Goal: Download file/media

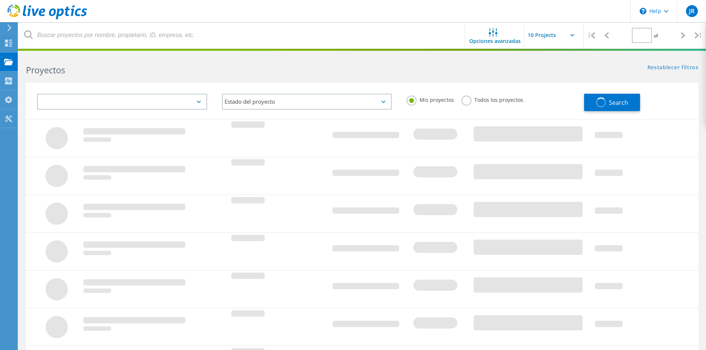
type input "1"
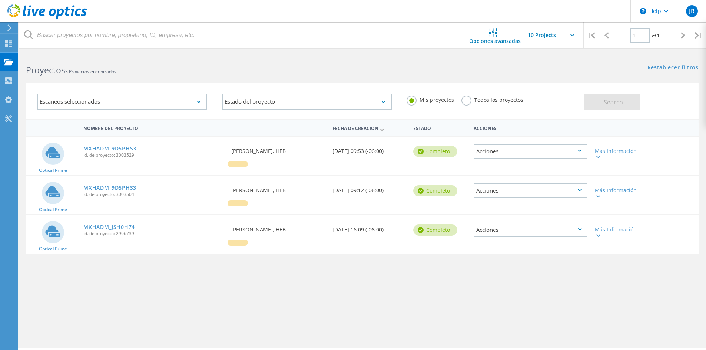
click at [113, 147] on link "MXHADM_9D5PHS3" at bounding box center [109, 148] width 53 height 5
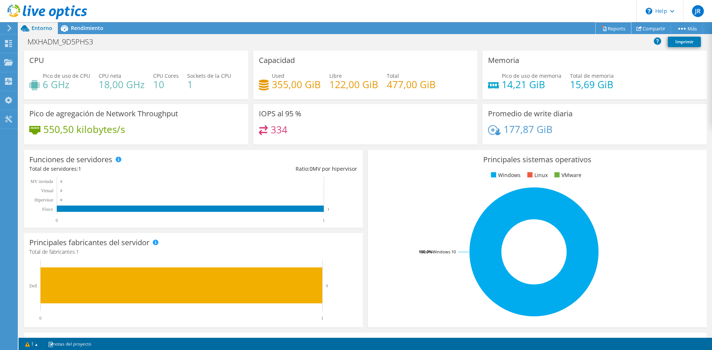
click at [610, 27] on link "Reports" at bounding box center [613, 28] width 36 height 11
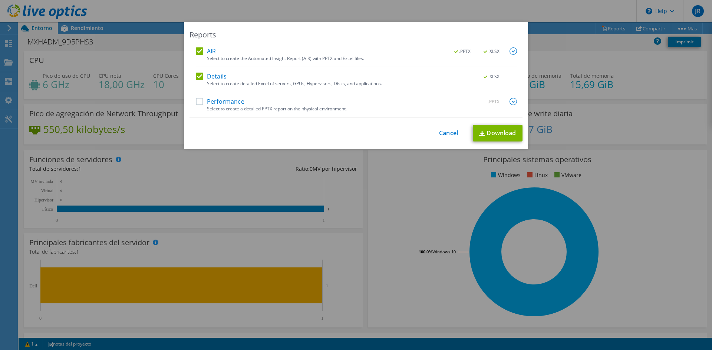
click at [198, 105] on div "Performance .PPTX" at bounding box center [356, 102] width 321 height 9
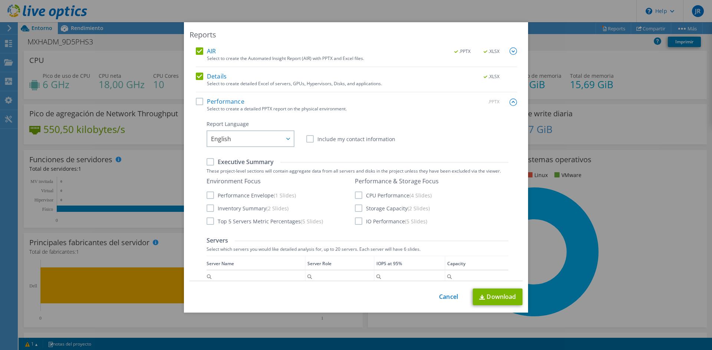
click at [189, 103] on div "AIR .PPTX .XLSX Select to create the Automated Insight Report (AIR) with PPTX a…" at bounding box center [355, 164] width 333 height 234
click at [209, 100] on label "Performance" at bounding box center [220, 101] width 49 height 7
click at [0, 0] on input "Performance" at bounding box center [0, 0] width 0 height 0
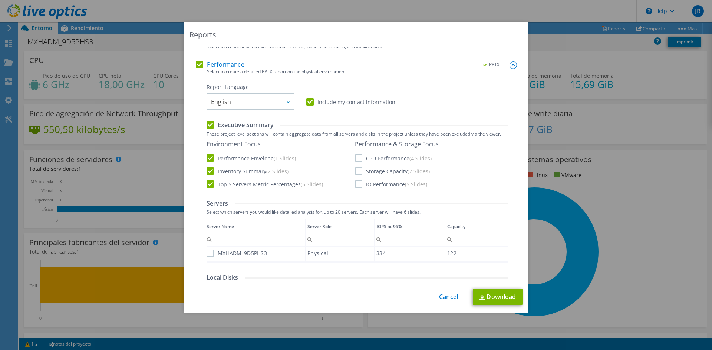
click at [389, 156] on label "CPU Performance (4 Slides)" at bounding box center [393, 158] width 77 height 7
click at [0, 0] on input "CPU Performance (4 Slides)" at bounding box center [0, 0] width 0 height 0
click at [370, 174] on label "Storage Capacity (2 Slides)" at bounding box center [392, 171] width 75 height 7
click at [0, 0] on input "Storage Capacity (2 Slides)" at bounding box center [0, 0] width 0 height 0
click at [370, 188] on label "IO Performance (5 Slides)" at bounding box center [391, 184] width 72 height 7
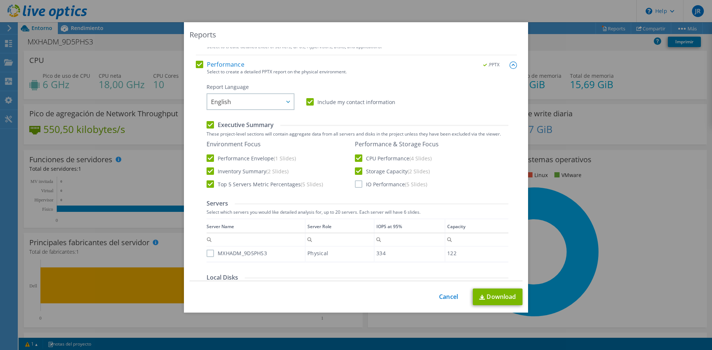
click at [0, 0] on input "IO Performance (5 Slides)" at bounding box center [0, 0] width 0 height 0
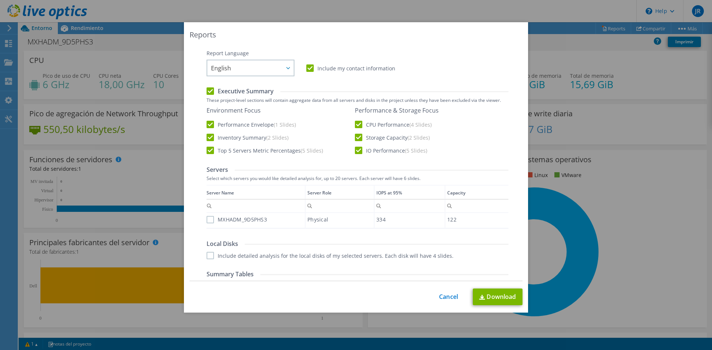
scroll to position [111, 0]
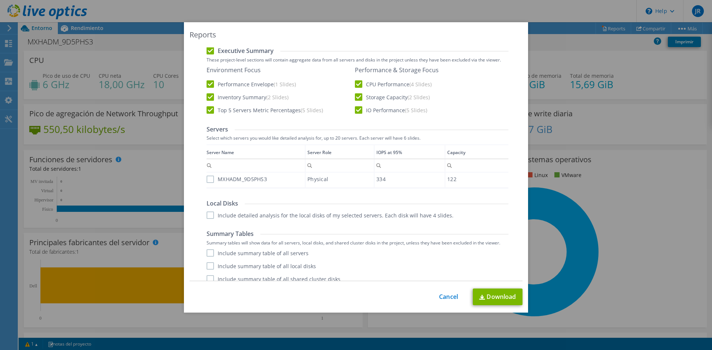
click at [220, 178] on label "MXHADM_9D5PHS3" at bounding box center [237, 179] width 60 height 7
click at [0, 0] on input "MXHADM_9D5PHS3" at bounding box center [0, 0] width 0 height 0
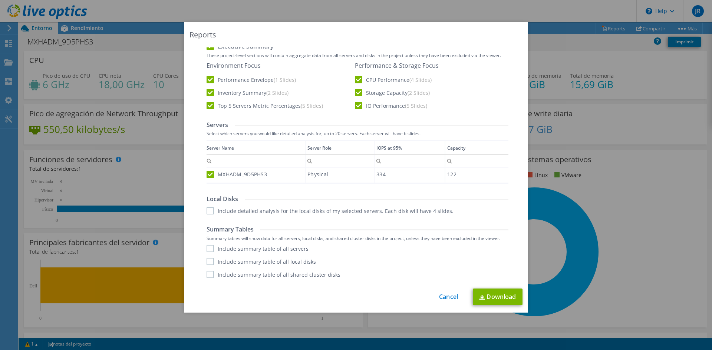
scroll to position [119, 0]
click at [213, 209] on label "Include detailed analysis for the local disks of my selected servers. Each disk…" at bounding box center [330, 207] width 247 height 7
click at [0, 0] on input "Include detailed analysis for the local disks of my selected servers. Each disk…" at bounding box center [0, 0] width 0 height 0
click at [235, 248] on label "Include summary table of all servers" at bounding box center [258, 245] width 102 height 7
click at [0, 0] on input "Include summary table of all servers" at bounding box center [0, 0] width 0 height 0
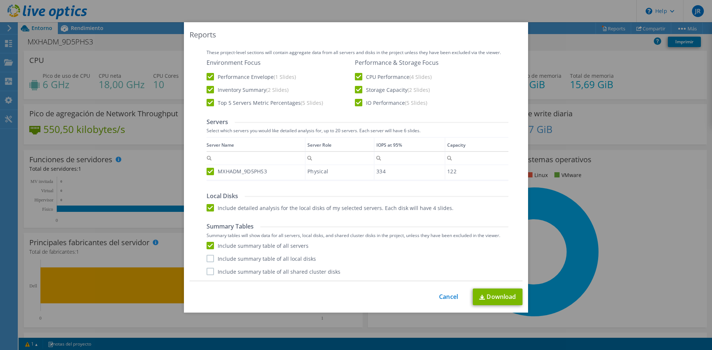
click at [234, 260] on label "Include summary table of all local disks" at bounding box center [261, 258] width 109 height 7
click at [0, 0] on input "Include summary table of all local disks" at bounding box center [0, 0] width 0 height 0
click at [232, 273] on label "Include summary table of all shared cluster disks" at bounding box center [274, 271] width 134 height 7
click at [0, 0] on input "Include summary table of all shared cluster disks" at bounding box center [0, 0] width 0 height 0
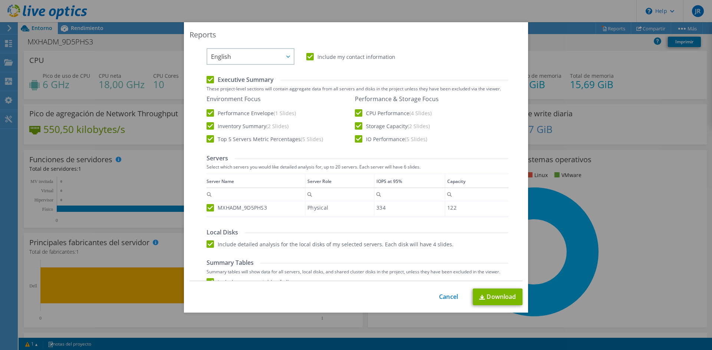
scroll to position [82, 0]
click at [506, 301] on link "Download" at bounding box center [498, 297] width 50 height 17
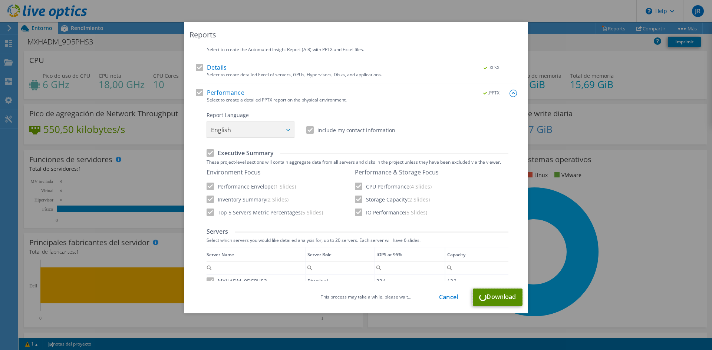
scroll to position [0, 0]
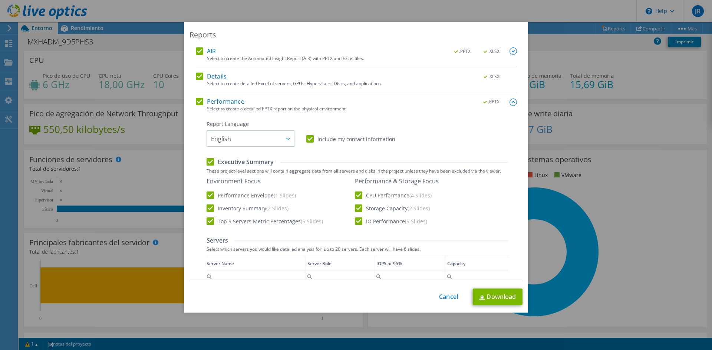
click at [245, 107] on div "Select to create a detailed PPTX report on the physical environment." at bounding box center [362, 108] width 310 height 5
click at [252, 103] on div "Performance .PPTX" at bounding box center [356, 102] width 321 height 9
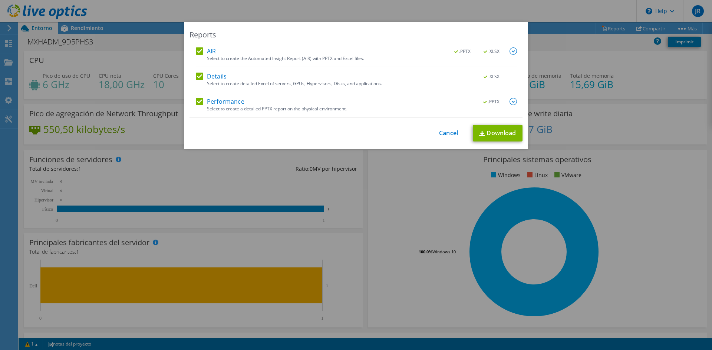
click at [512, 100] on img at bounding box center [512, 101] width 7 height 7
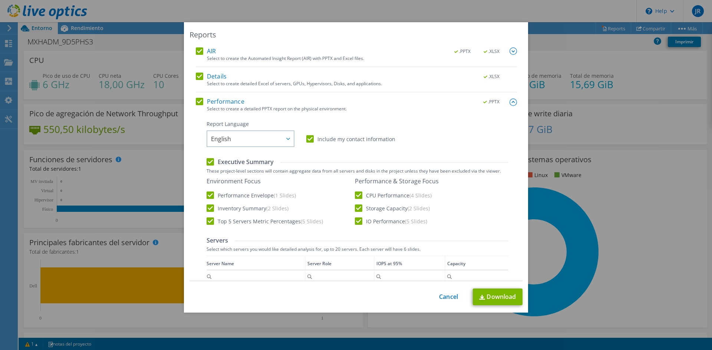
click at [511, 100] on div "AIR .PPTX .XLSX Select to create the Automated Insight Report (AIR) with PPTX a…" at bounding box center [355, 164] width 333 height 234
click at [509, 99] on img at bounding box center [512, 102] width 7 height 7
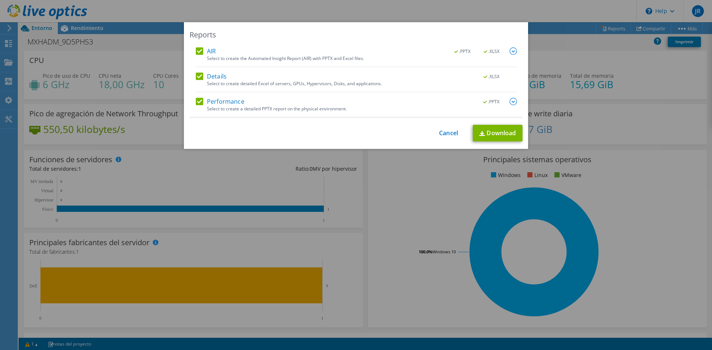
click at [506, 51] on div ".PPTX .XLSX" at bounding box center [481, 51] width 72 height 8
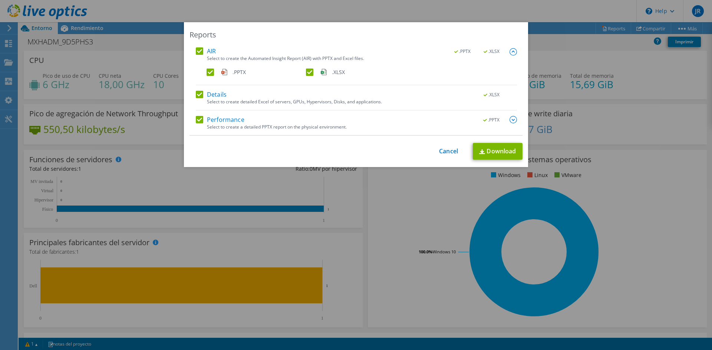
click at [509, 51] on img at bounding box center [512, 51] width 7 height 7
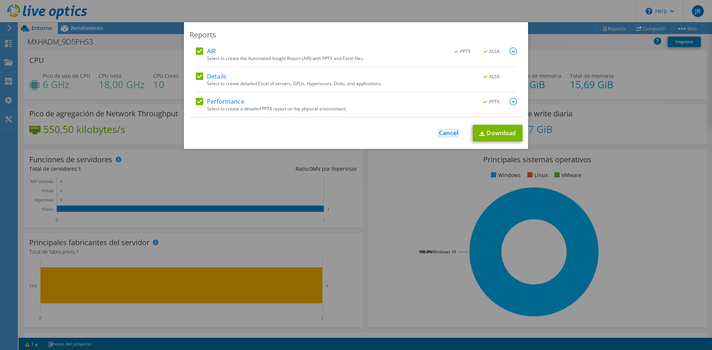
click at [450, 130] on link "Cancel" at bounding box center [448, 133] width 19 height 7
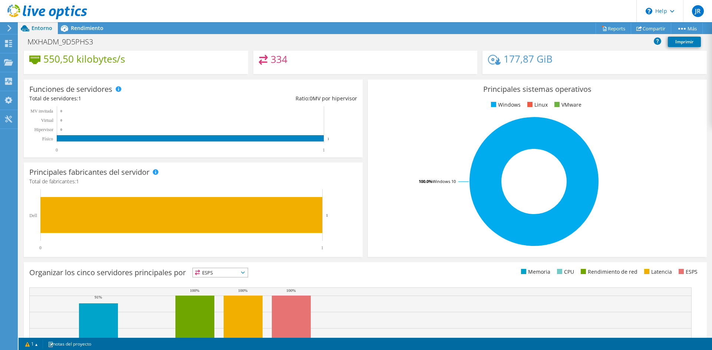
scroll to position [37, 0]
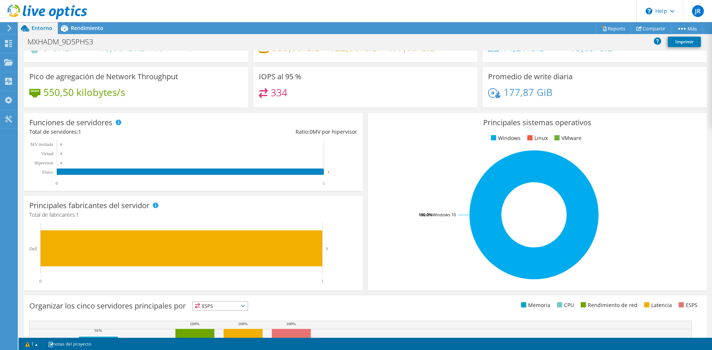
click at [86, 22] on div at bounding box center [43, 12] width 87 height 25
click at [85, 28] on span "Rendimiento" at bounding box center [87, 27] width 33 height 7
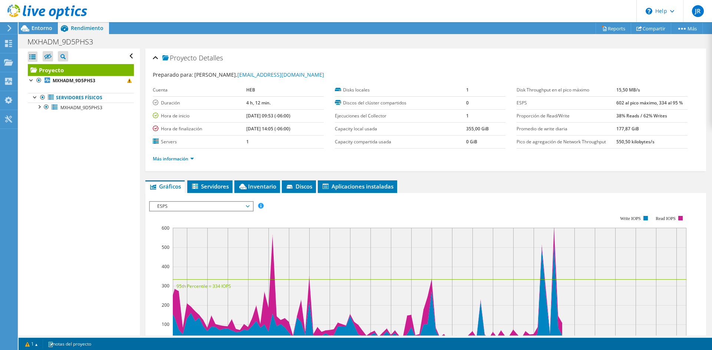
scroll to position [0, 0]
click at [618, 27] on link "Reports" at bounding box center [613, 28] width 36 height 11
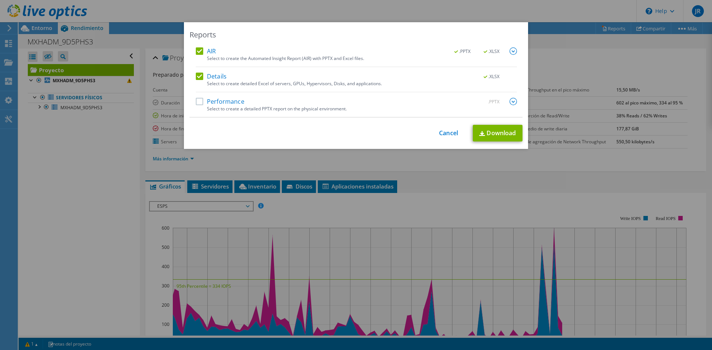
click at [201, 102] on label "Performance" at bounding box center [220, 101] width 49 height 7
click at [0, 0] on input "Performance" at bounding box center [0, 0] width 0 height 0
click at [448, 132] on link "Cancel" at bounding box center [448, 133] width 19 height 7
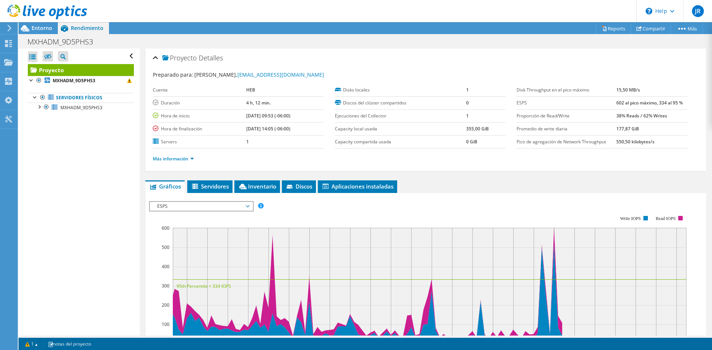
click at [30, 26] on icon at bounding box center [25, 28] width 13 height 13
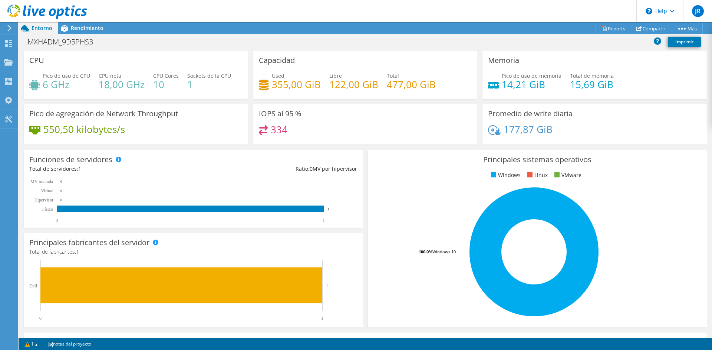
click at [79, 26] on span "Rendimiento" at bounding box center [87, 27] width 33 height 7
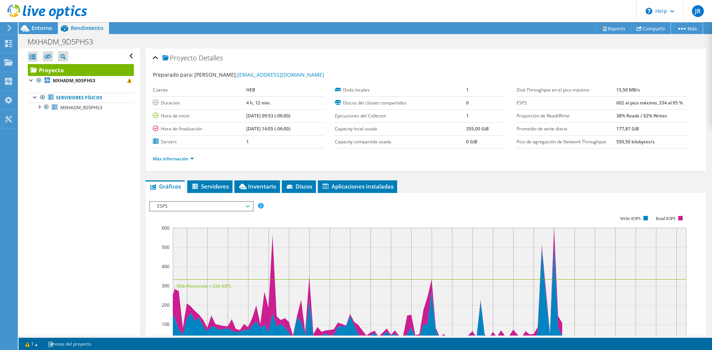
click at [694, 24] on link "Más" at bounding box center [687, 28] width 32 height 11
click at [174, 205] on span "ESPS" at bounding box center [200, 206] width 95 height 9
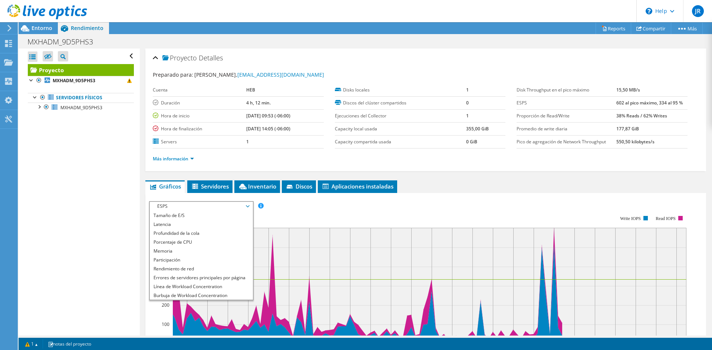
scroll to position [27, 0]
click at [175, 292] on li "Todos" at bounding box center [201, 295] width 103 height 9
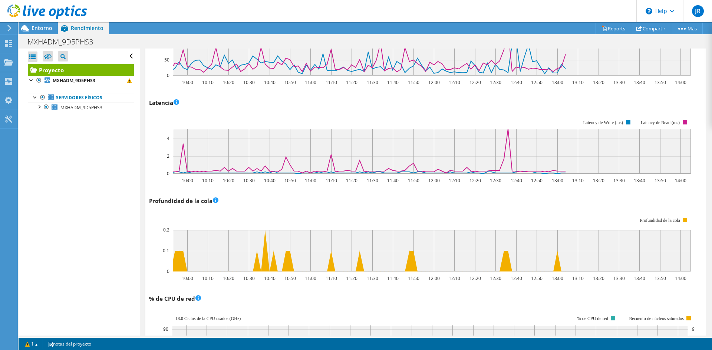
scroll to position [0, 0]
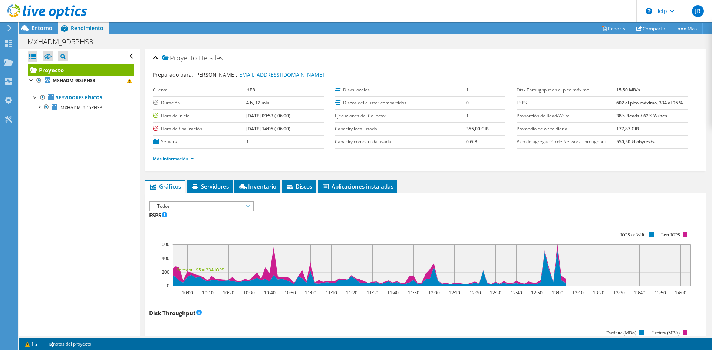
click at [192, 187] on icon at bounding box center [195, 187] width 7 height 6
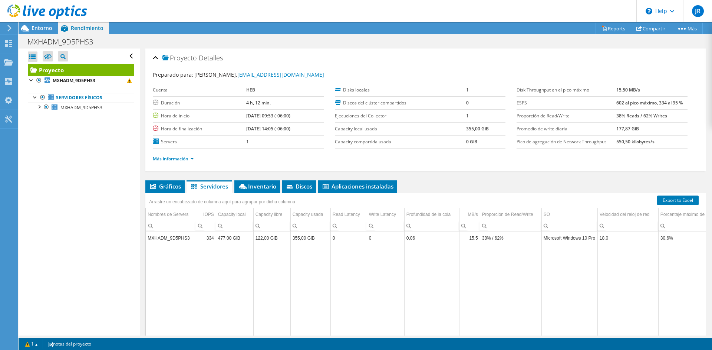
click at [261, 194] on div "Arrastre un encabezado de columna aquí para agrupar por dicha columna" at bounding box center [221, 201] width 153 height 16
click at [264, 191] on li "Inventario" at bounding box center [257, 187] width 46 height 13
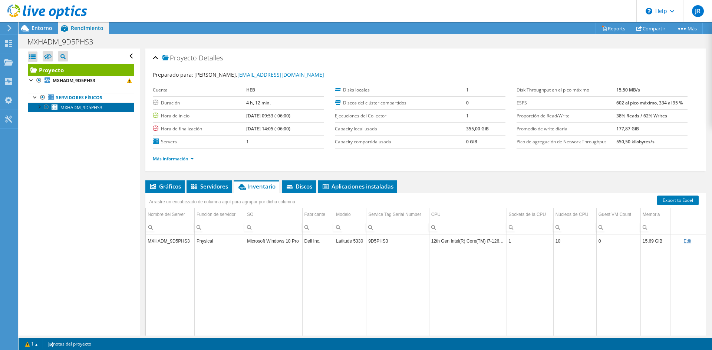
click at [61, 105] on span "MXHADM_9D5PHS3" at bounding box center [81, 108] width 42 height 6
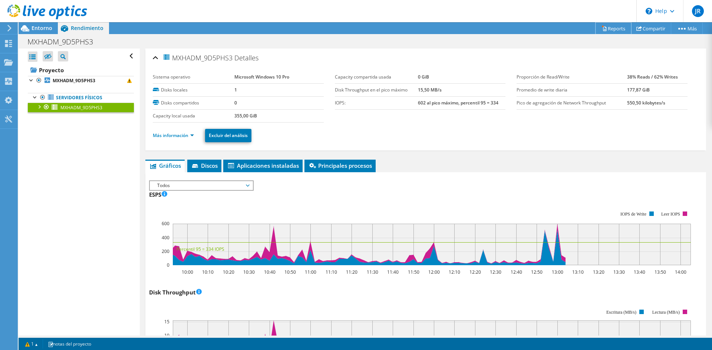
click at [611, 33] on link "Reports" at bounding box center [613, 28] width 36 height 11
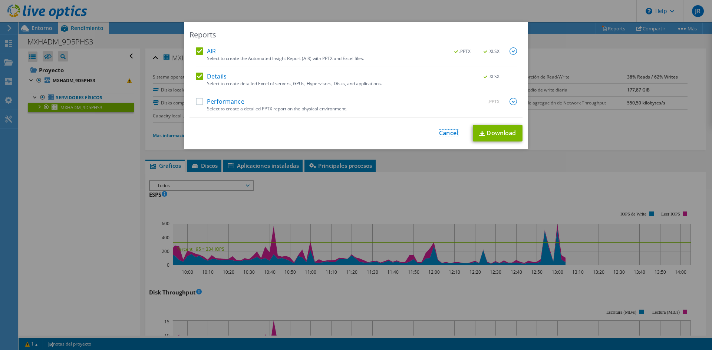
click at [449, 135] on link "Cancel" at bounding box center [448, 133] width 19 height 7
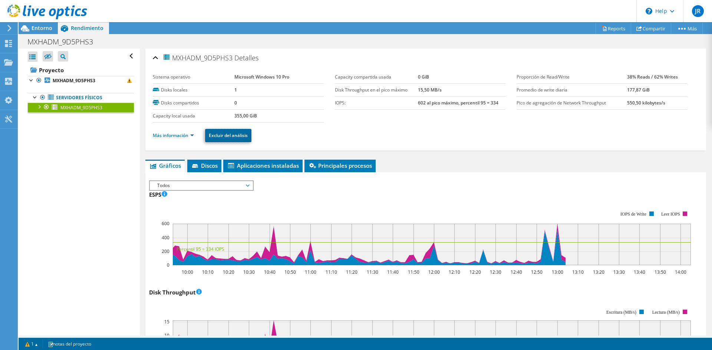
click at [230, 133] on link "Excluir del análisis" at bounding box center [228, 135] width 46 height 13
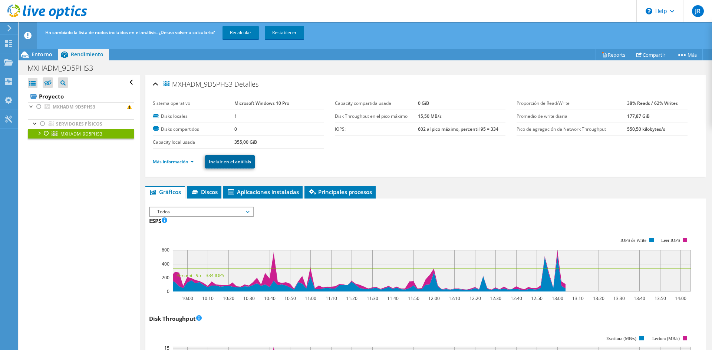
click at [234, 166] on link "Incluir en el análisis" at bounding box center [230, 161] width 50 height 13
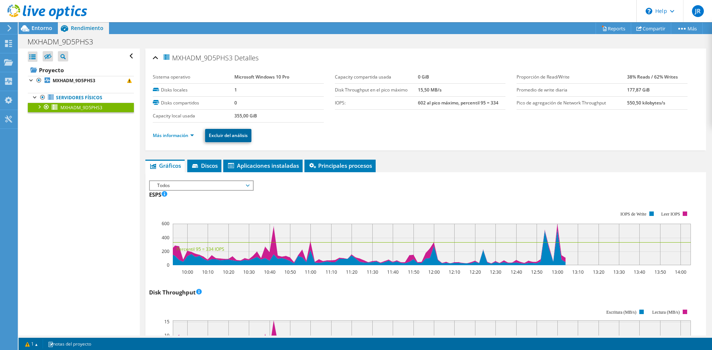
click at [243, 132] on link "Excluir del análisis" at bounding box center [228, 135] width 46 height 13
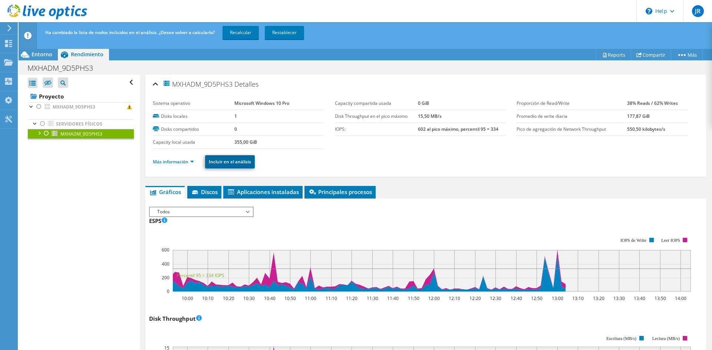
click at [231, 165] on link "Incluir en el análisis" at bounding box center [230, 161] width 50 height 13
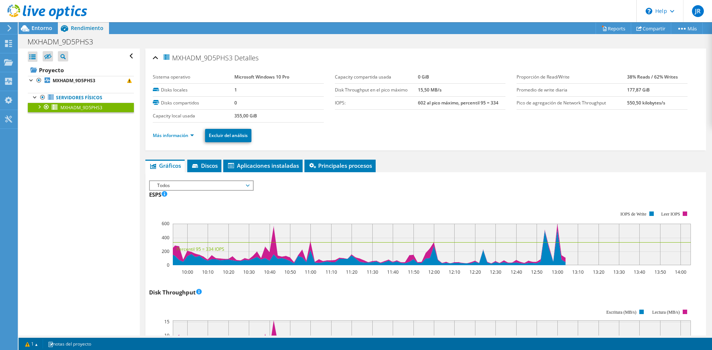
click at [32, 29] on span "Entorno" at bounding box center [42, 27] width 21 height 7
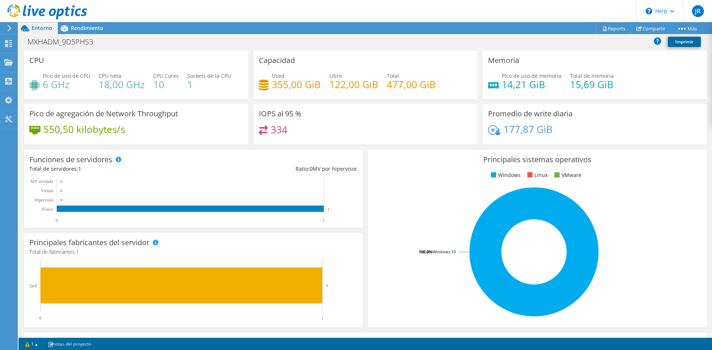
click at [672, 37] on link "Imprimir" at bounding box center [684, 42] width 33 height 10
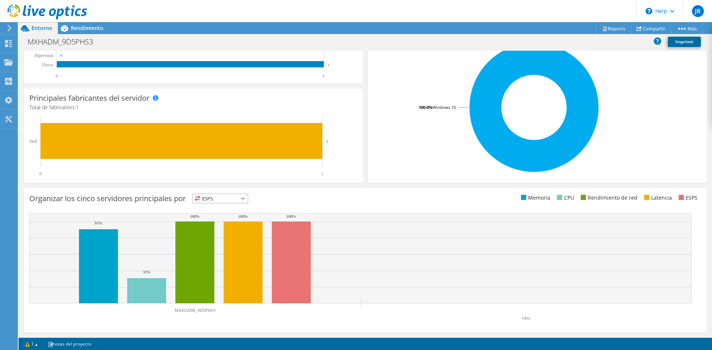
scroll to position [6, 0]
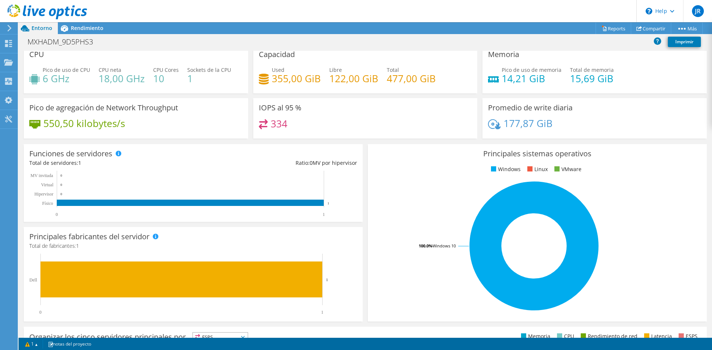
click at [11, 30] on icon at bounding box center [10, 28] width 6 height 7
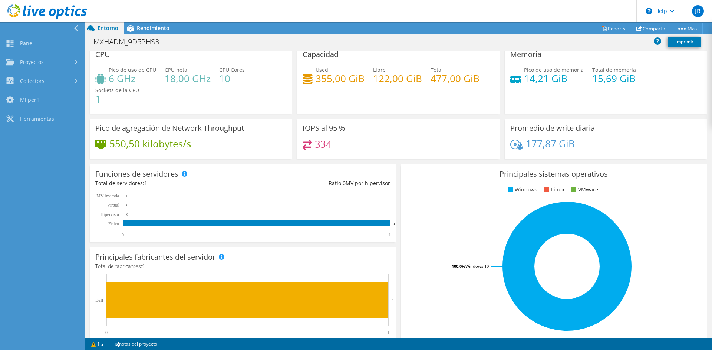
scroll to position [150, 0]
click at [275, 50] on div "MXHADM_9D5PHS3 Imprimir" at bounding box center [398, 43] width 627 height 16
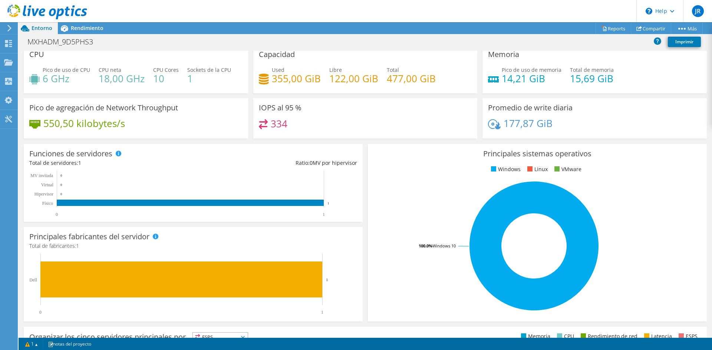
click at [95, 33] on div "Rendimiento" at bounding box center [83, 28] width 51 height 12
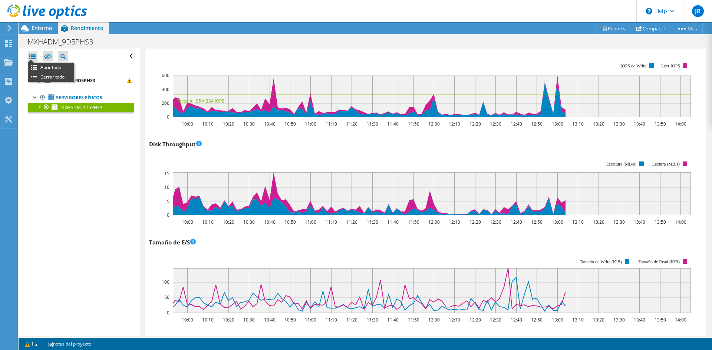
click at [33, 55] on div at bounding box center [33, 57] width 10 height 10
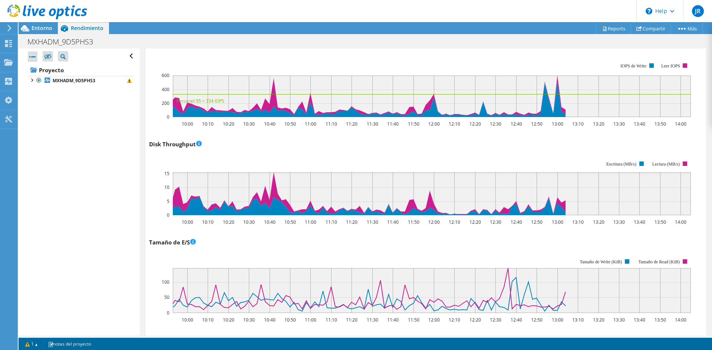
click at [33, 55] on div at bounding box center [33, 57] width 10 height 10
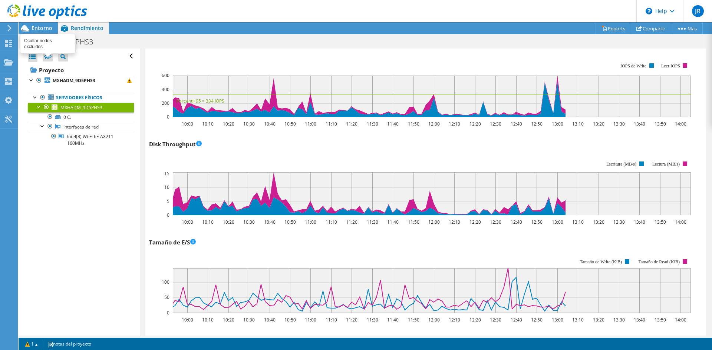
click at [47, 53] on label at bounding box center [48, 56] width 10 height 10
click at [0, 0] on input "checkbox" at bounding box center [0, 0] width 0 height 0
click at [47, 59] on icon at bounding box center [47, 57] width 7 height 6
click at [0, 0] on input "checkbox" at bounding box center [0, 0] width 0 height 0
click at [47, 59] on icon at bounding box center [47, 57] width 7 height 6
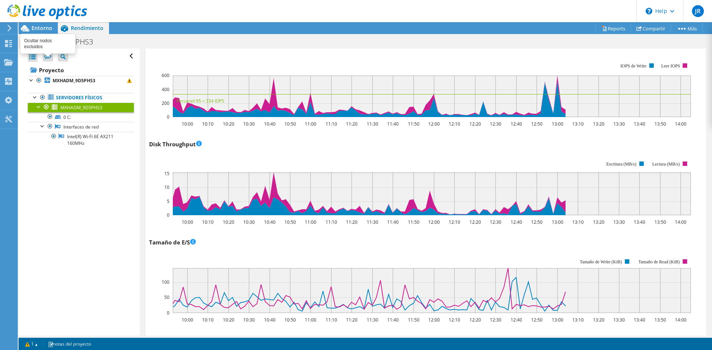
click at [0, 0] on input "checkbox" at bounding box center [0, 0] width 0 height 0
click at [126, 54] on div "Abrir todo Cerrar todo Ocultar nodos excluidos Filtro de árbol del proyecto" at bounding box center [81, 57] width 106 height 16
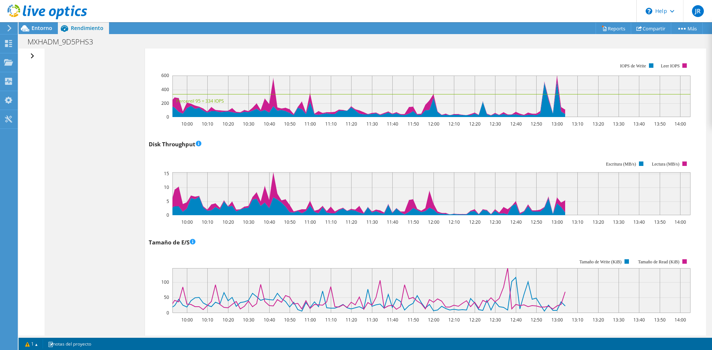
click at [30, 56] on div "Abrir todo Cerrar todo Ocultar nodos excluidos Filtro de árbol del proyecto" at bounding box center [33, 57] width 11 height 16
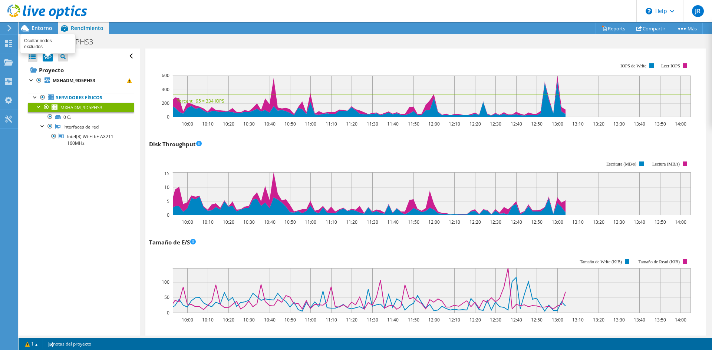
click at [50, 54] on icon at bounding box center [47, 57] width 7 height 6
click at [0, 0] on input "checkbox" at bounding box center [0, 0] width 0 height 0
click at [45, 59] on icon at bounding box center [47, 57] width 7 height 6
click at [0, 0] on input "checkbox" at bounding box center [0, 0] width 0 height 0
click at [65, 54] on icon at bounding box center [62, 56] width 5 height 5
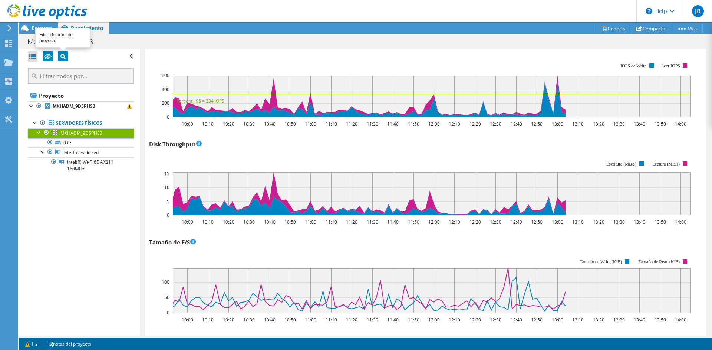
click at [65, 54] on icon at bounding box center [62, 56] width 5 height 5
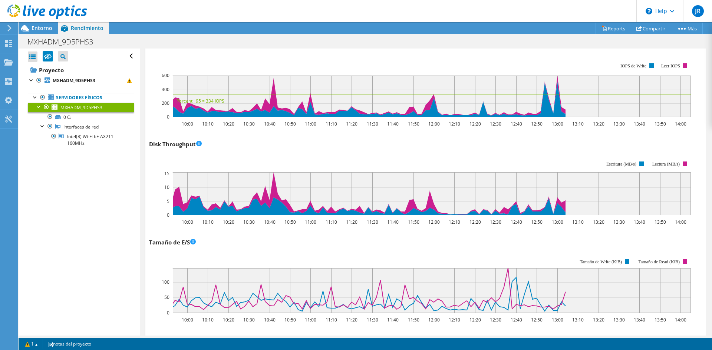
click at [33, 53] on div at bounding box center [33, 57] width 10 height 10
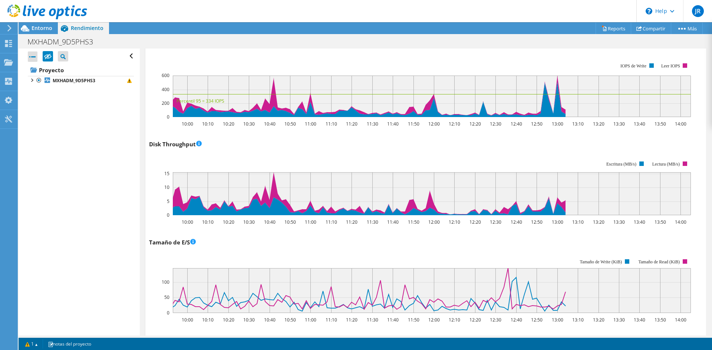
click at [33, 53] on div at bounding box center [33, 57] width 10 height 10
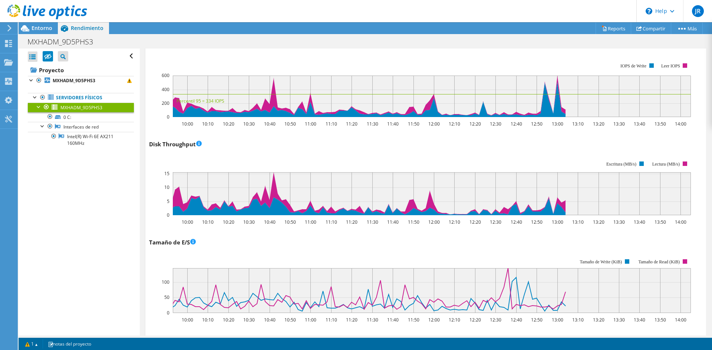
click at [45, 127] on div at bounding box center [42, 125] width 7 height 7
click at [36, 105] on div at bounding box center [38, 106] width 7 height 7
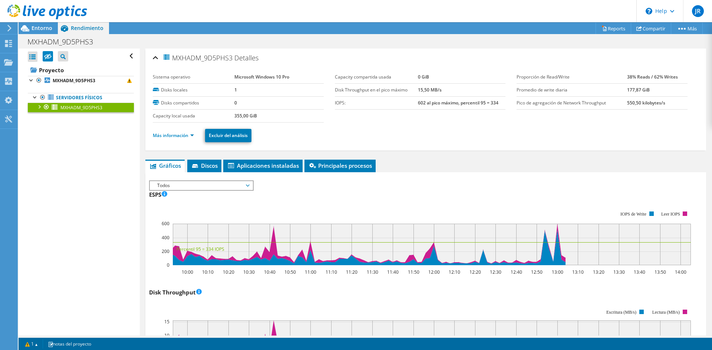
click at [182, 142] on ul "Más información Excluir del análisis" at bounding box center [426, 134] width 546 height 15
click at [183, 136] on link "Más información" at bounding box center [173, 135] width 41 height 6
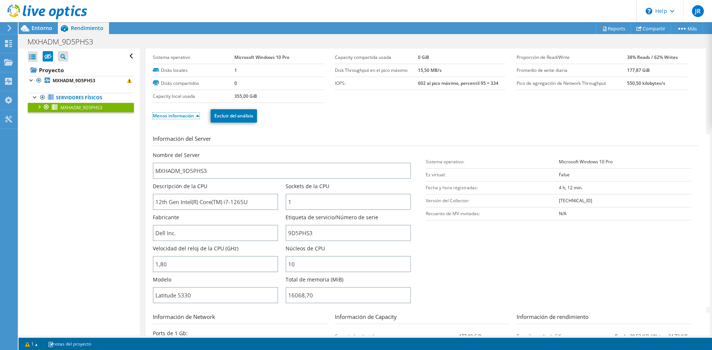
scroll to position [11, 0]
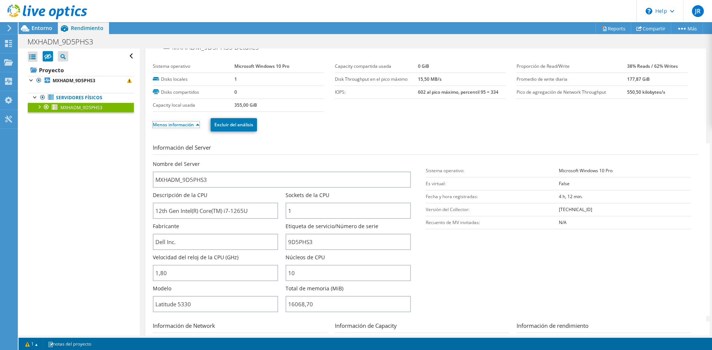
click at [156, 123] on link "Menos información" at bounding box center [176, 125] width 47 height 6
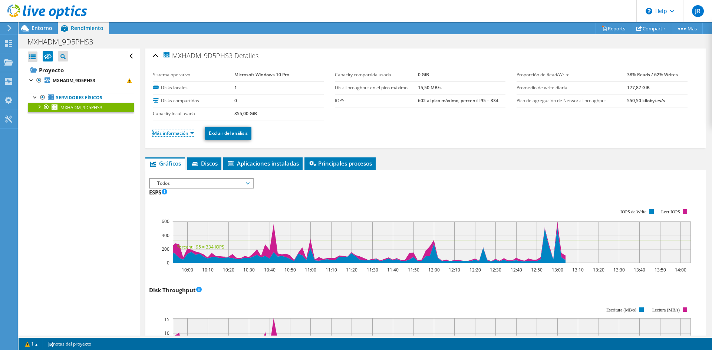
scroll to position [0, 0]
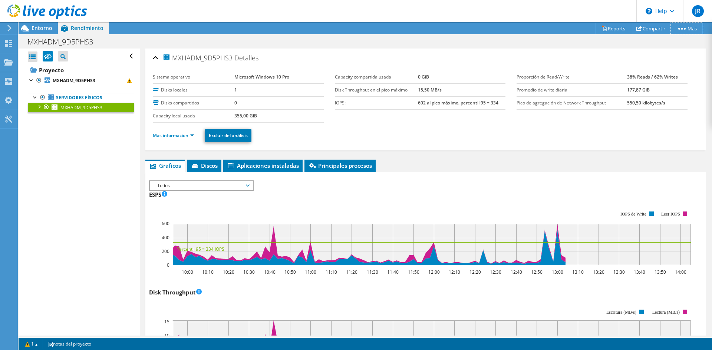
click at [687, 24] on link "Más" at bounding box center [687, 28] width 32 height 11
click at [0, 0] on link "Detalles del proyecto" at bounding box center [0, 0] width 0 height 0
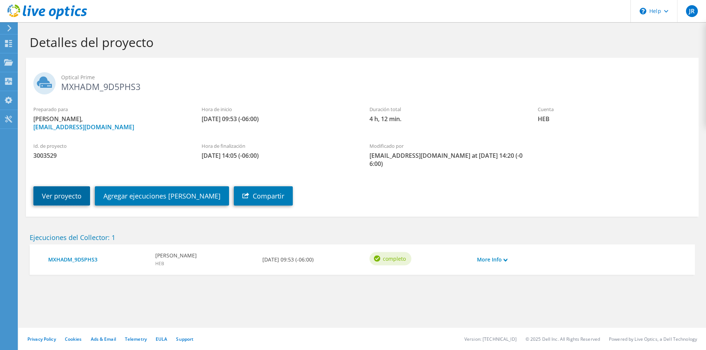
click at [57, 186] on link "Ver proyecto" at bounding box center [61, 195] width 57 height 19
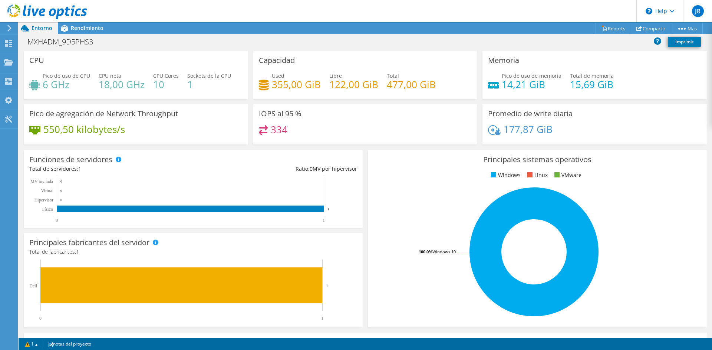
click at [199, 38] on div "MXHADM_9D5PHS3 Imprimir" at bounding box center [365, 42] width 693 height 14
click at [155, 37] on div "MXHADM_9D5PHS3 Imprimir" at bounding box center [365, 42] width 693 height 14
click at [124, 43] on div "MXHADM_9D5PHS3 Imprimir" at bounding box center [365, 42] width 693 height 14
click at [183, 42] on div "MXHADM_9D5PHS3 Imprimir" at bounding box center [365, 42] width 693 height 14
click at [266, 5] on header "JR Usuario final [PERSON_NAME] [EMAIL_ADDRESS][DOMAIN_NAME] HEB My Profile Log …" at bounding box center [356, 11] width 712 height 22
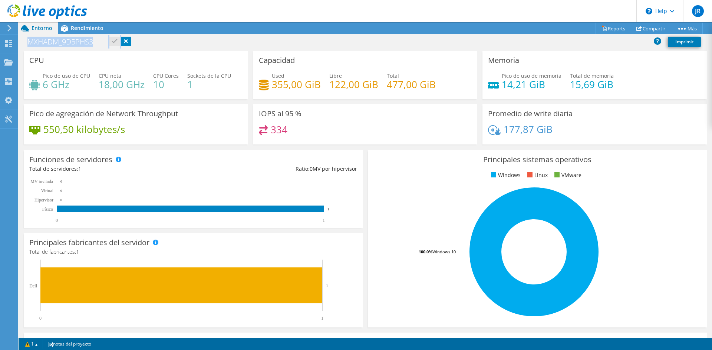
click at [261, 13] on header "JR Usuario final [PERSON_NAME] [EMAIL_ADDRESS][DOMAIN_NAME] HEB My Profile Log …" at bounding box center [356, 11] width 712 height 22
click at [237, 175] on div "Funciones de servidores Los servidores físicos representan servidores sin siste…" at bounding box center [193, 189] width 339 height 78
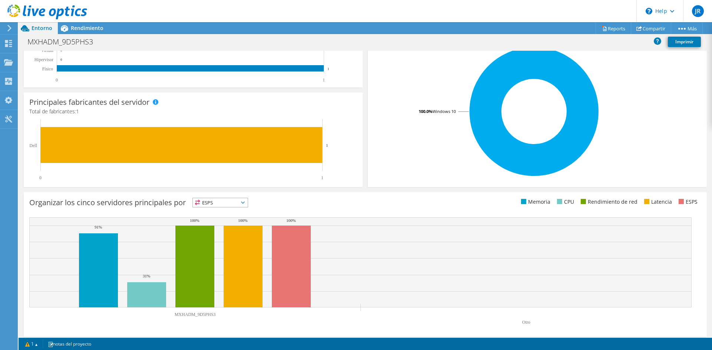
scroll to position [145, 0]
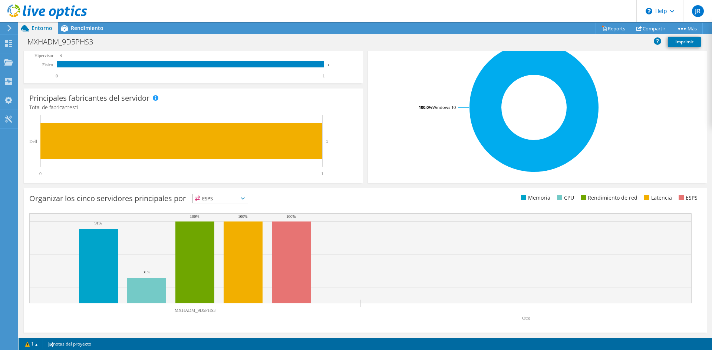
click at [234, 199] on span "ESPS" at bounding box center [220, 198] width 55 height 9
click at [234, 202] on span "ESPS" at bounding box center [220, 198] width 55 height 9
click at [223, 215] on li "Memoria" at bounding box center [220, 219] width 55 height 10
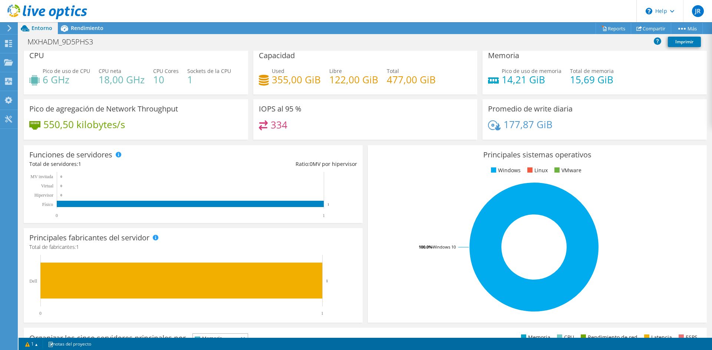
scroll to position [0, 0]
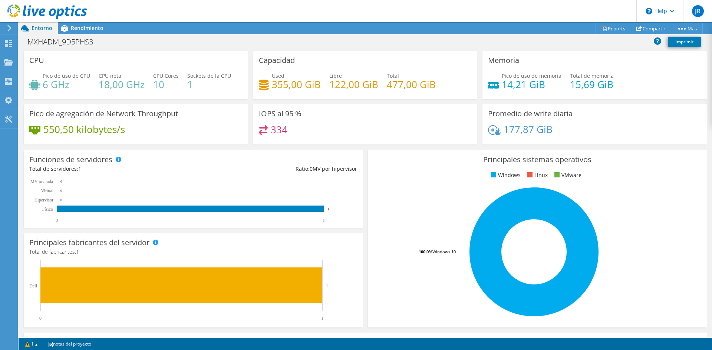
click at [76, 29] on span "Rendimiento" at bounding box center [87, 27] width 33 height 7
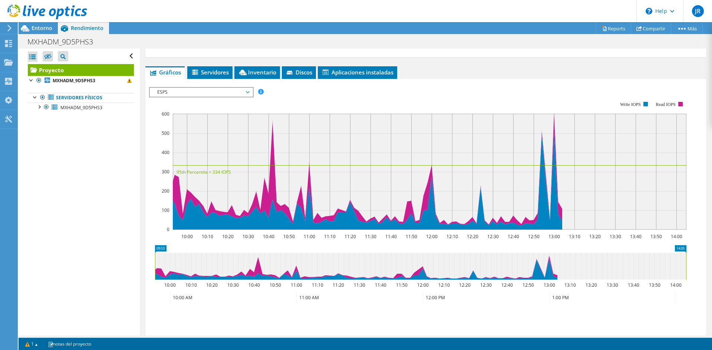
scroll to position [59, 0]
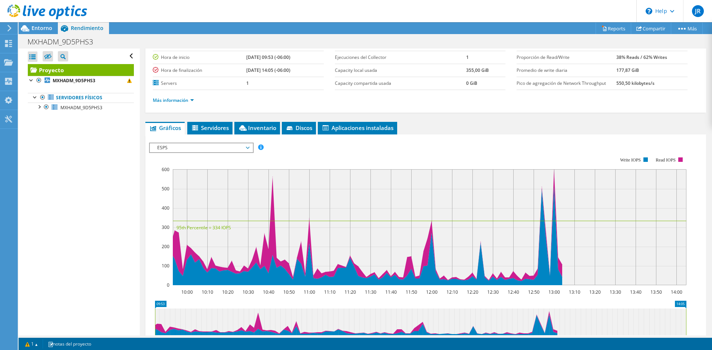
drag, startPoint x: 181, startPoint y: 141, endPoint x: 177, endPoint y: 143, distance: 4.1
click at [181, 141] on div "ESPS Disk Throughput Tamaño de E/S Latencia Profundidad de la cola Porcentaje d…" at bounding box center [425, 267] width 553 height 257
click at [175, 144] on span "ESPS" at bounding box center [200, 147] width 95 height 9
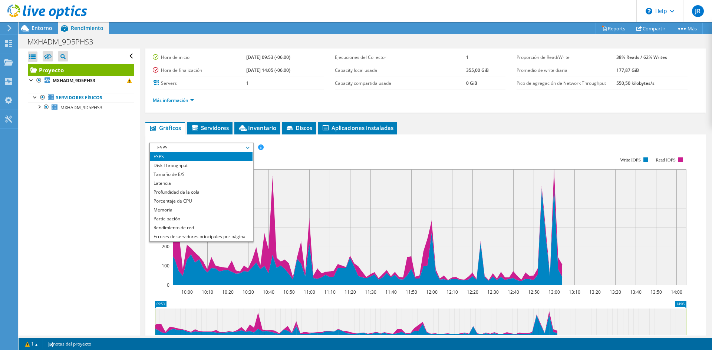
scroll to position [27, 0]
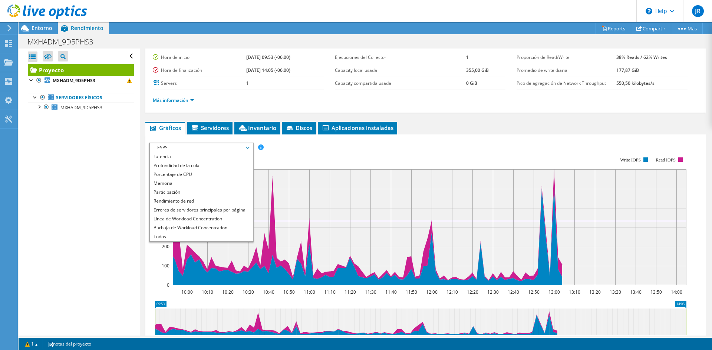
click at [166, 234] on li "Todos" at bounding box center [201, 236] width 103 height 9
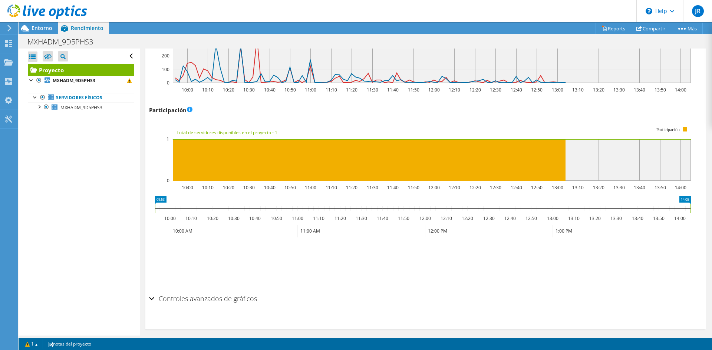
scroll to position [896, 0]
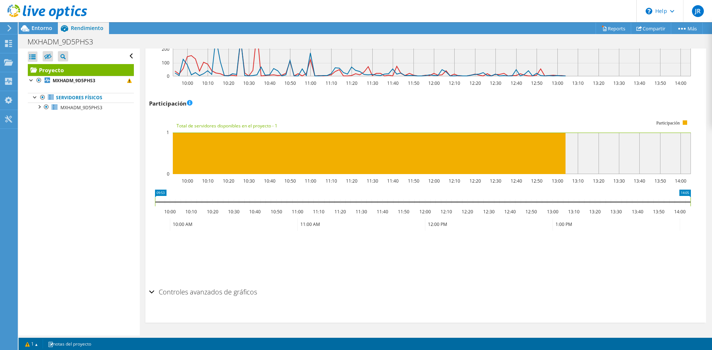
click at [221, 292] on h2 "Controles avanzados de gráficos" at bounding box center [203, 292] width 108 height 15
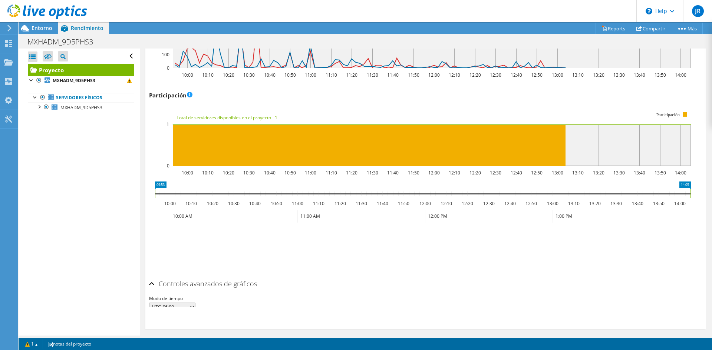
scroll to position [912, 0]
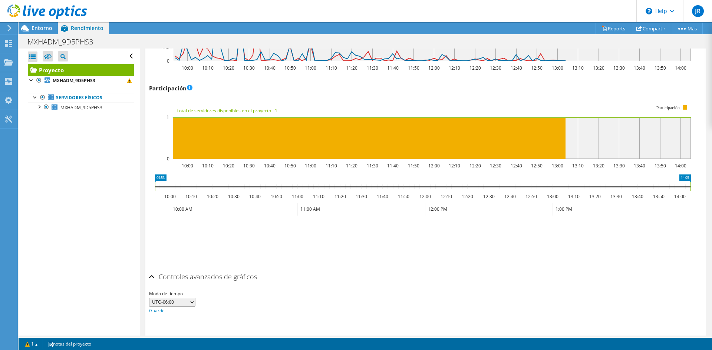
click at [175, 302] on select "UTC-12:00 UTC-11:00 UTC-10:00 UTC-09:30 UTC-09:00 UTC-08:00 UTC-07:00 UTC-06:00…" at bounding box center [172, 302] width 46 height 9
click at [306, 260] on div "Guardar zoom" at bounding box center [425, 250] width 553 height 32
click at [689, 178] on rect at bounding box center [684, 179] width 11 height 8
click at [679, 176] on icon "09:53 14:05 10:00 10:10 10:20 10:30 10:40 10:50 11:00 11:10 11:20 11:30 11:40 1…" at bounding box center [422, 204] width 547 height 59
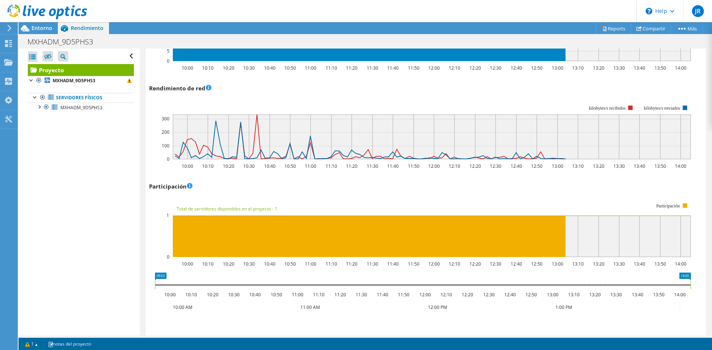
scroll to position [800, 0]
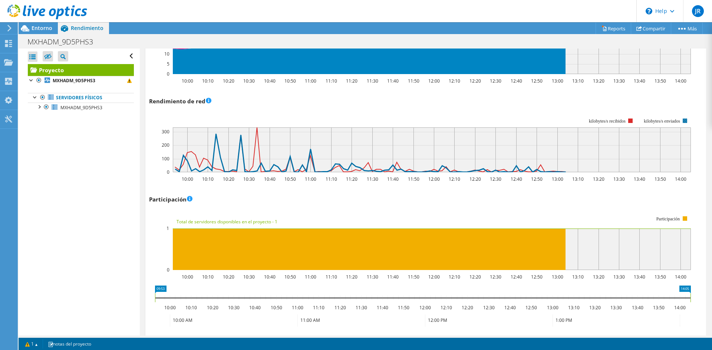
click at [682, 119] on rect at bounding box center [420, 145] width 542 height 74
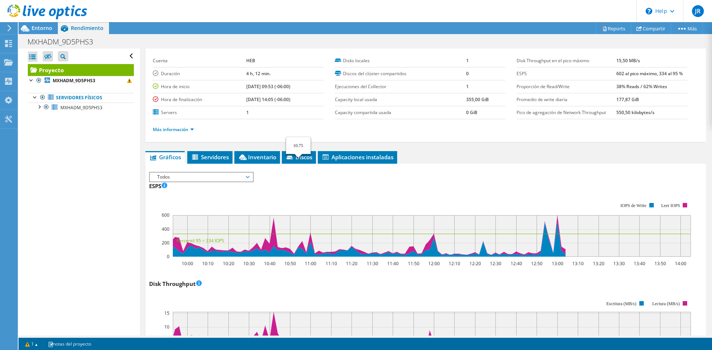
scroll to position [0, 0]
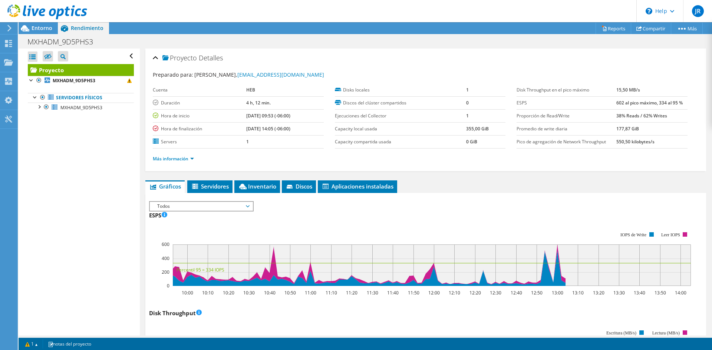
click at [40, 31] on span "Entorno" at bounding box center [42, 27] width 21 height 7
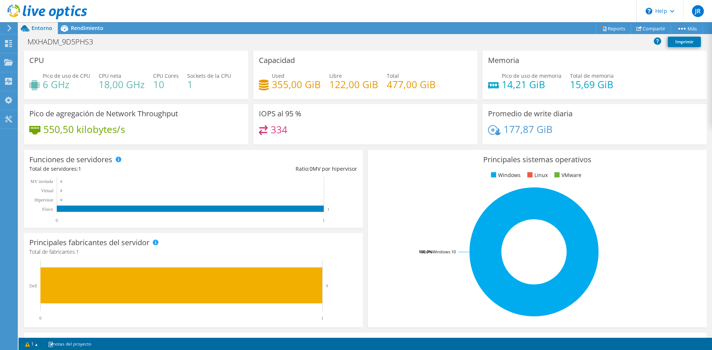
click at [55, 33] on div "Entorno" at bounding box center [38, 28] width 39 height 12
click at [63, 30] on icon at bounding box center [64, 28] width 7 height 7
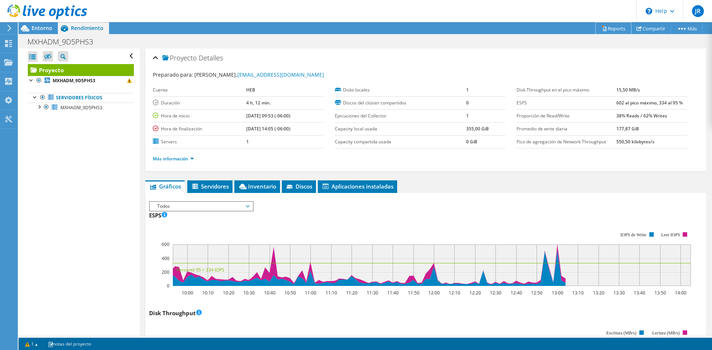
click at [611, 27] on link "Reports" at bounding box center [613, 28] width 36 height 11
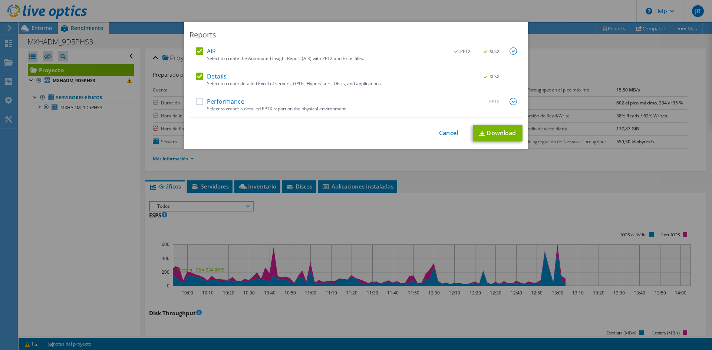
click at [205, 92] on div "AIR .PPTX .XLSX Select to create the Automated Insight Report (AIR) with PPTX a…" at bounding box center [356, 82] width 321 height 70
click at [184, 103] on div "Reports AIR .PPTX .XLSX Select to create the Automated Insight Report (AIR) wit…" at bounding box center [356, 85] width 344 height 127
click at [196, 104] on label "Performance" at bounding box center [220, 101] width 49 height 7
click at [0, 0] on input "Performance" at bounding box center [0, 0] width 0 height 0
click at [196, 104] on label "Performance" at bounding box center [220, 101] width 49 height 7
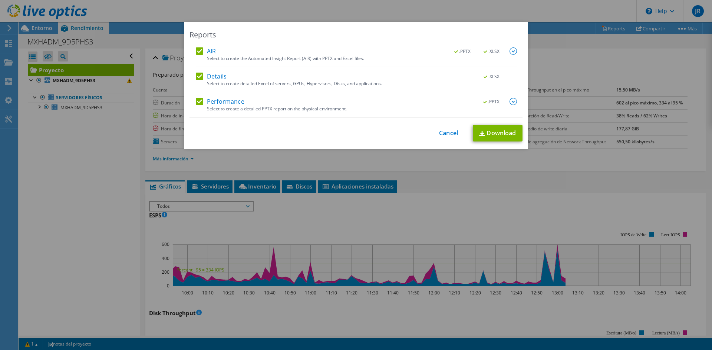
click at [0, 0] on input "Performance" at bounding box center [0, 0] width 0 height 0
click at [446, 128] on div "This process may take a while, please wait... Cancel Download" at bounding box center [355, 133] width 333 height 17
click at [445, 136] on link "Cancel" at bounding box center [448, 133] width 19 height 7
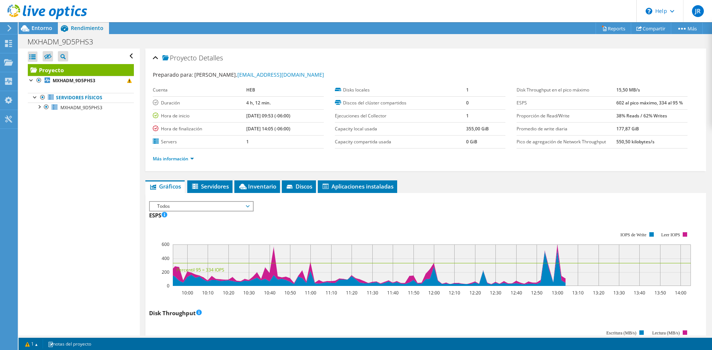
click at [159, 57] on h2 "Proyecto Detalles" at bounding box center [188, 57] width 70 height 15
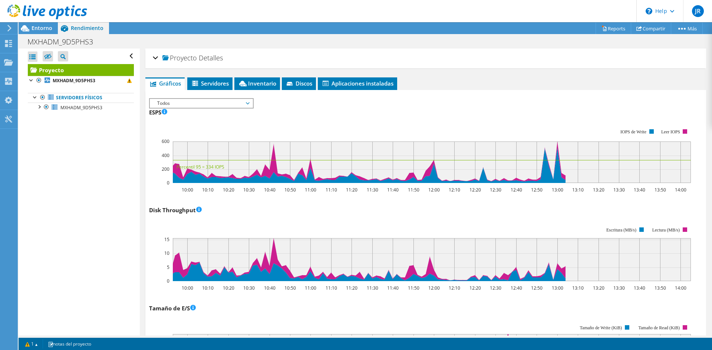
click at [159, 57] on h2 "Proyecto Detalles" at bounding box center [188, 57] width 70 height 15
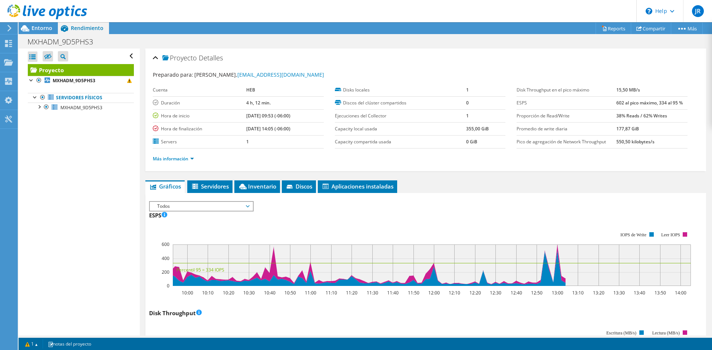
drag, startPoint x: 247, startPoint y: 123, endPoint x: 308, endPoint y: 131, distance: 61.3
click at [308, 131] on tr "Hora de finalización 08/05/2025, 14:05 (-06:00)" at bounding box center [238, 128] width 171 height 13
click at [308, 131] on td "[DATE] 14:05 (-06:00)" at bounding box center [284, 128] width 77 height 13
drag, startPoint x: 308, startPoint y: 129, endPoint x: 154, endPoint y: 129, distance: 153.9
click at [154, 129] on tr "Hora de finalización 08/05/2025, 14:05 (-06:00)" at bounding box center [238, 128] width 171 height 13
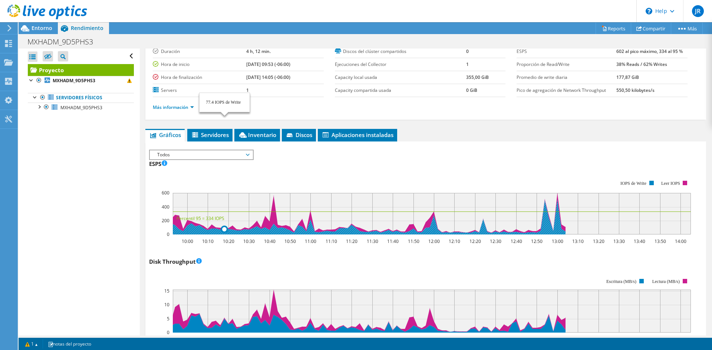
scroll to position [51, 0]
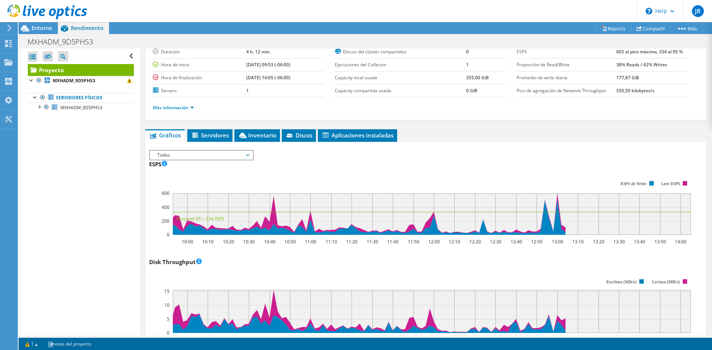
click at [297, 102] on ul "Más información" at bounding box center [426, 107] width 546 height 10
drag, startPoint x: 196, startPoint y: 82, endPoint x: 323, endPoint y: 87, distance: 126.5
click at [323, 87] on div "Cuenta HEB Duración 4 h, 12 min. Hora de inicio 08/05/2025, 09:53 (-06:00) Hora…" at bounding box center [244, 65] width 182 height 65
click at [557, 93] on label "Pico de agregación de Network Throughput" at bounding box center [566, 90] width 100 height 7
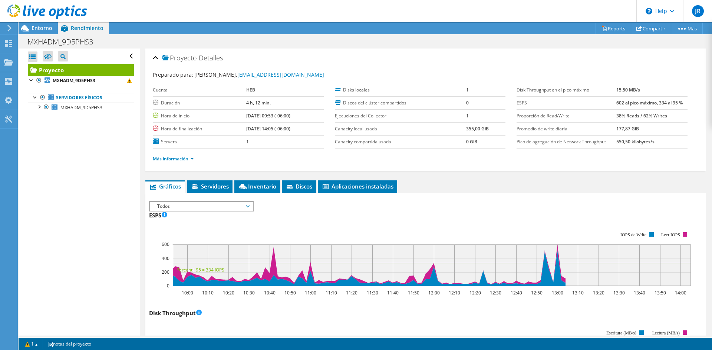
scroll to position [0, 0]
click at [32, 30] on span "Entorno" at bounding box center [42, 27] width 21 height 7
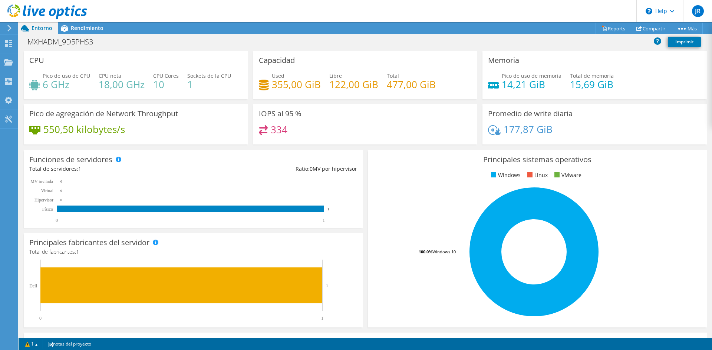
click at [7, 27] on icon at bounding box center [10, 28] width 6 height 7
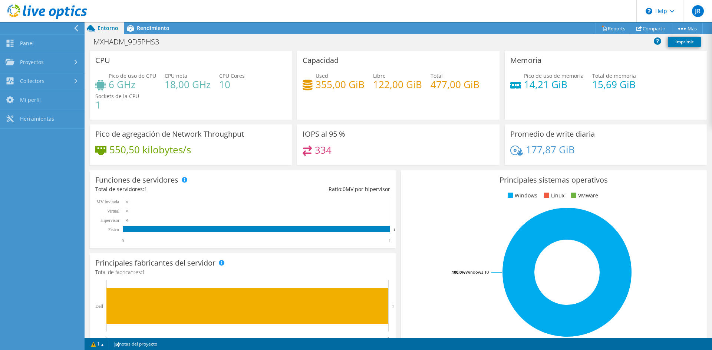
click at [273, 40] on div "MXHADM_9D5PHS3 Imprimir" at bounding box center [398, 42] width 627 height 14
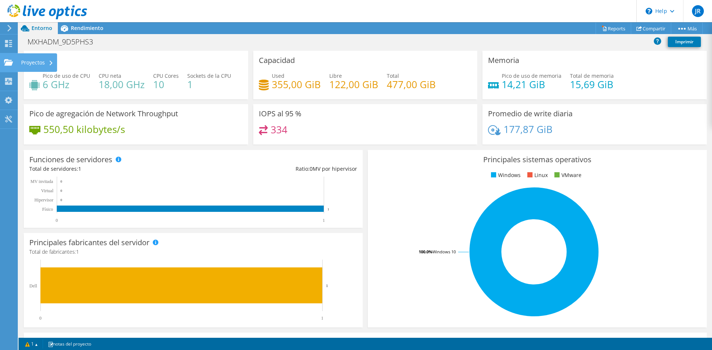
click at [40, 63] on div "Proyectos" at bounding box center [37, 62] width 40 height 19
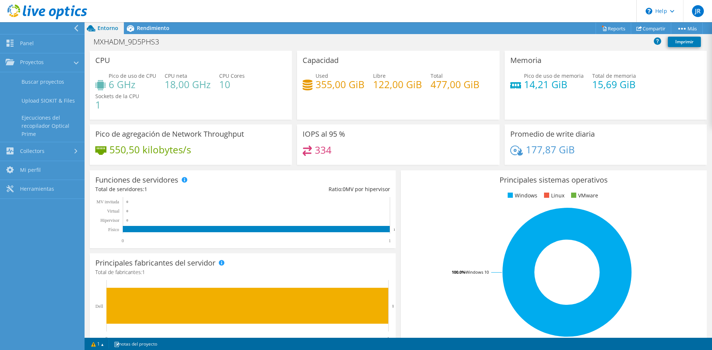
click at [62, 143] on link "Collectors" at bounding box center [42, 151] width 85 height 19
click at [52, 81] on link "Collectors" at bounding box center [42, 81] width 85 height 19
click at [48, 122] on link "Expediente" at bounding box center [42, 119] width 85 height 19
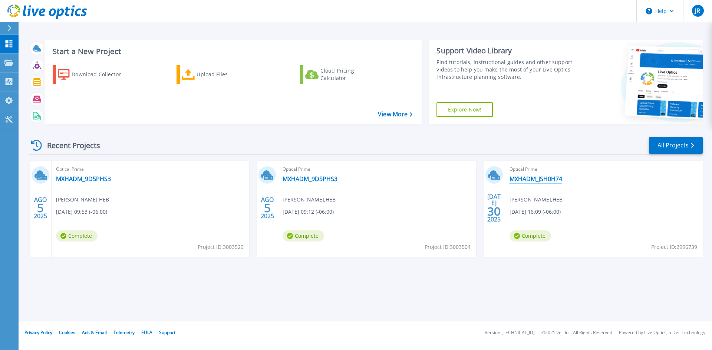
click at [542, 177] on link "MXHADM_JSH0H74" at bounding box center [535, 178] width 53 height 7
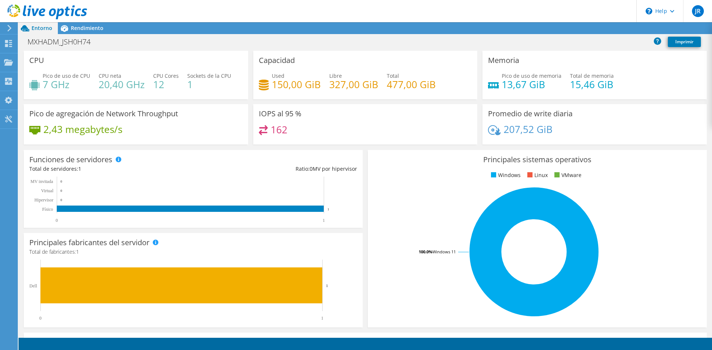
click at [93, 26] on span "Rendimiento" at bounding box center [87, 27] width 33 height 7
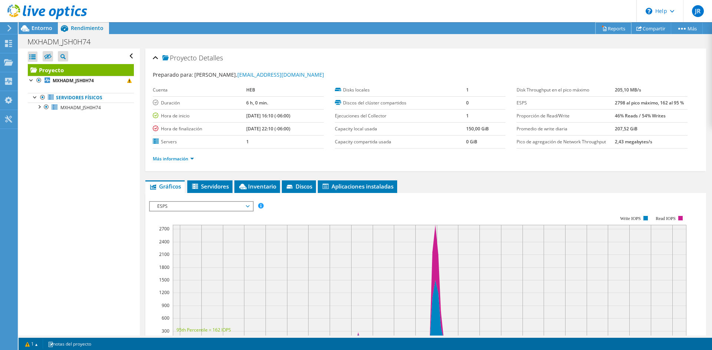
click at [616, 29] on link "Reports" at bounding box center [613, 28] width 36 height 11
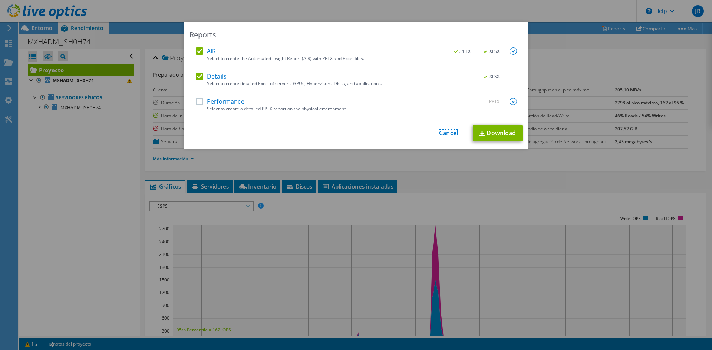
click at [447, 136] on link "Cancel" at bounding box center [448, 133] width 19 height 7
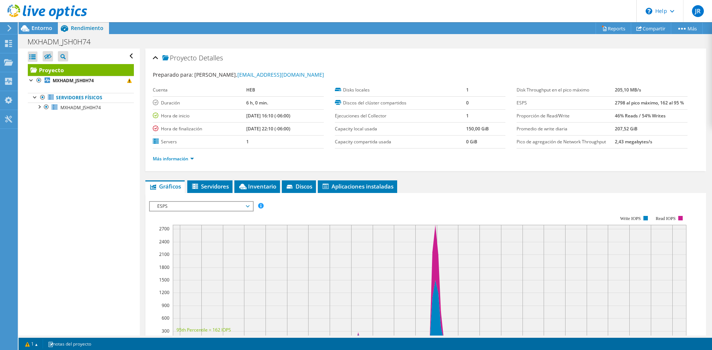
click at [36, 30] on span "Entorno" at bounding box center [42, 27] width 21 height 7
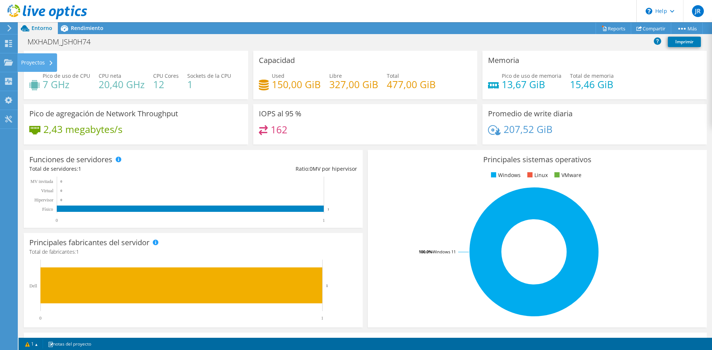
click at [10, 63] on use at bounding box center [8, 62] width 9 height 6
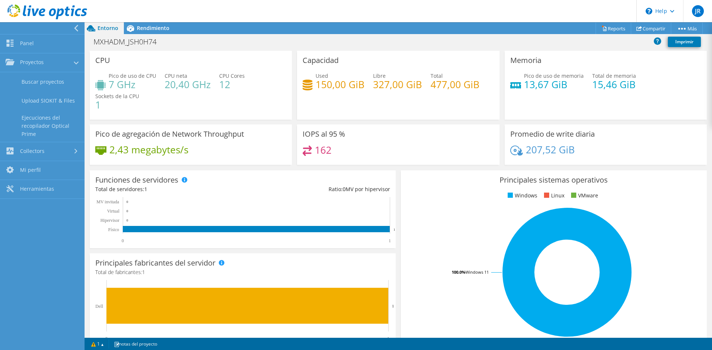
click at [33, 75] on link "Buscar proyectos" at bounding box center [42, 81] width 85 height 19
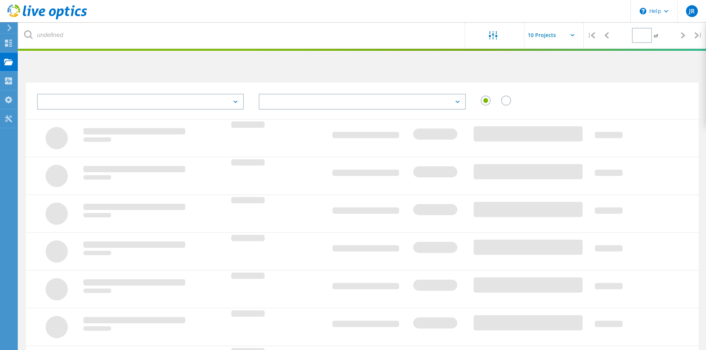
type input "1"
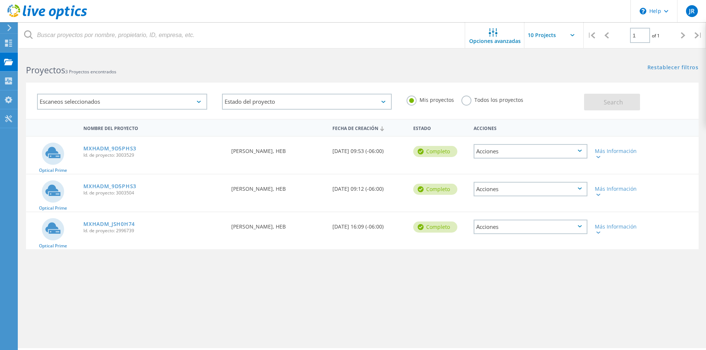
click at [119, 149] on link "MXHADM_9D5PHS3" at bounding box center [109, 148] width 53 height 5
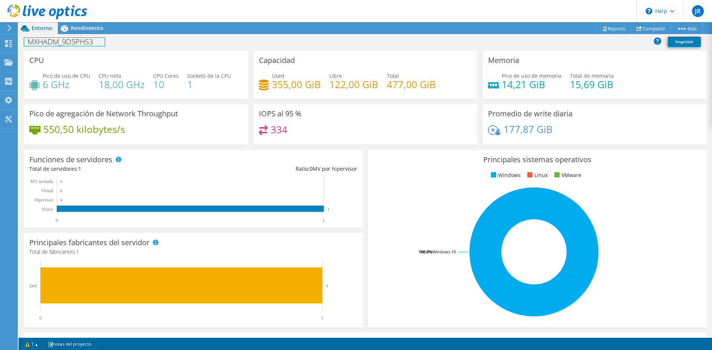
click at [76, 34] on div "MXHADM_9D5PHS3 Imprimir" at bounding box center [365, 42] width 693 height 17
click at [79, 33] on div "Rendimiento" at bounding box center [83, 28] width 51 height 12
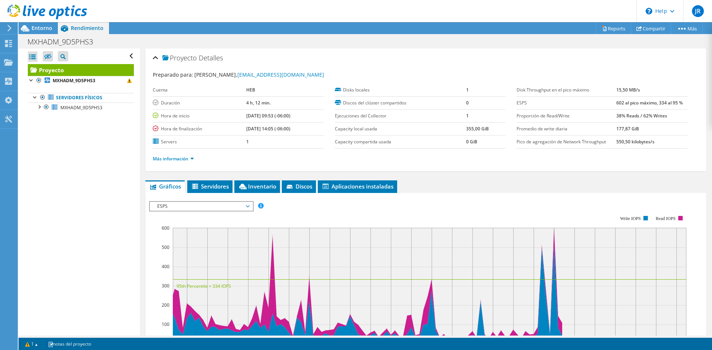
click at [284, 188] on li "Discos" at bounding box center [299, 187] width 34 height 13
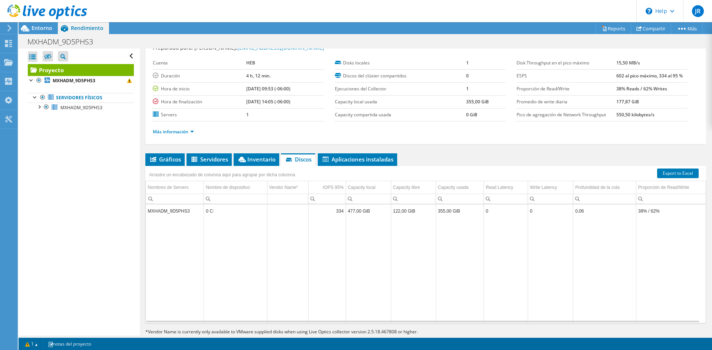
scroll to position [37, 0]
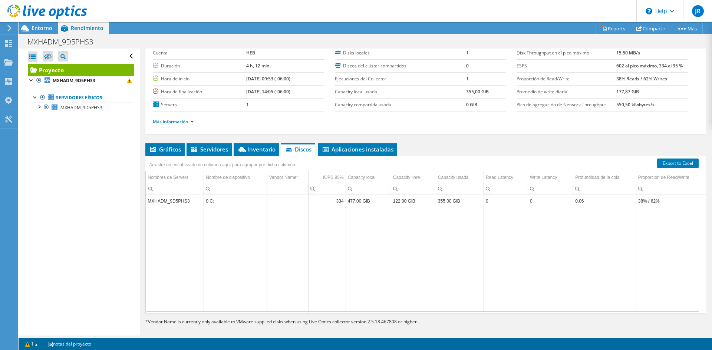
click at [266, 143] on li "Inventario" at bounding box center [257, 149] width 46 height 13
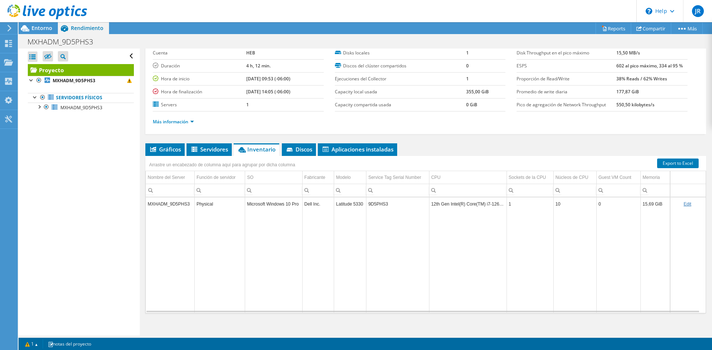
click at [208, 149] on span "Servidores" at bounding box center [209, 149] width 38 height 7
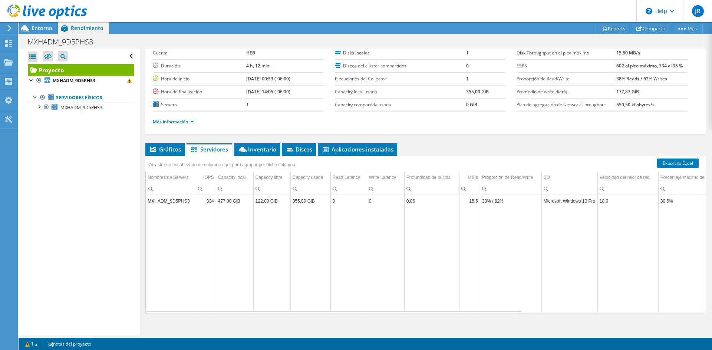
click at [236, 149] on li "Inventario" at bounding box center [257, 149] width 46 height 13
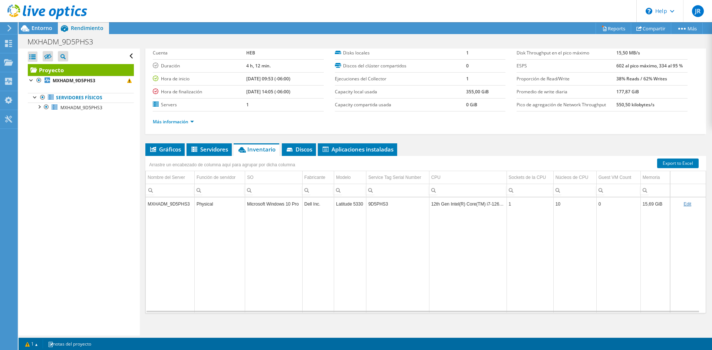
click at [216, 148] on span "Servidores" at bounding box center [209, 149] width 38 height 7
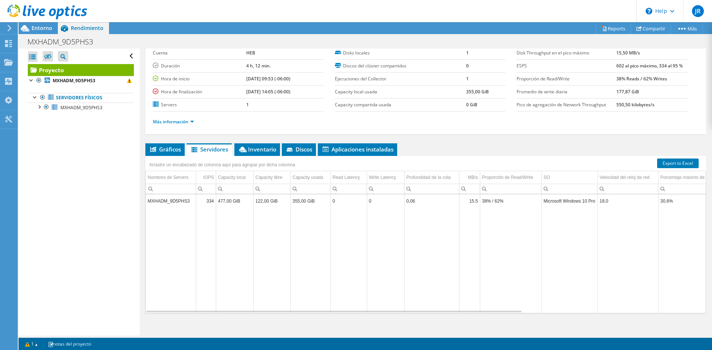
click at [170, 148] on span "Gráficos" at bounding box center [165, 149] width 32 height 7
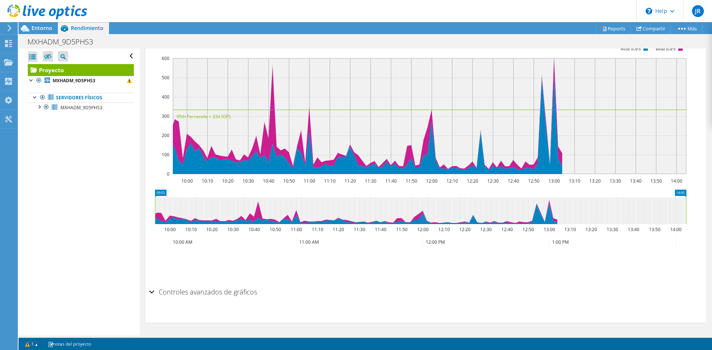
scroll to position [0, 0]
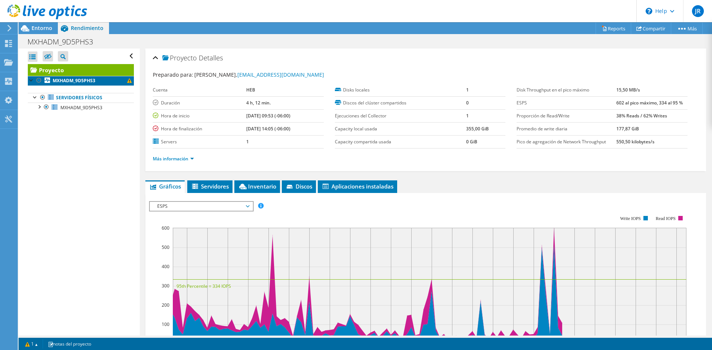
click at [128, 82] on link "MXHADM_9D5PHS3" at bounding box center [81, 81] width 106 height 10
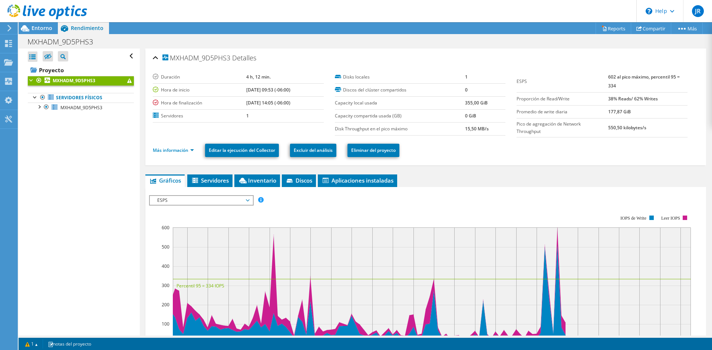
click at [37, 108] on div at bounding box center [38, 106] width 7 height 7
click at [37, 103] on div at bounding box center [38, 106] width 7 height 7
click at [287, 63] on div "MXHADM_9D5PHS3 [GEOGRAPHIC_DATA]" at bounding box center [426, 58] width 546 height 16
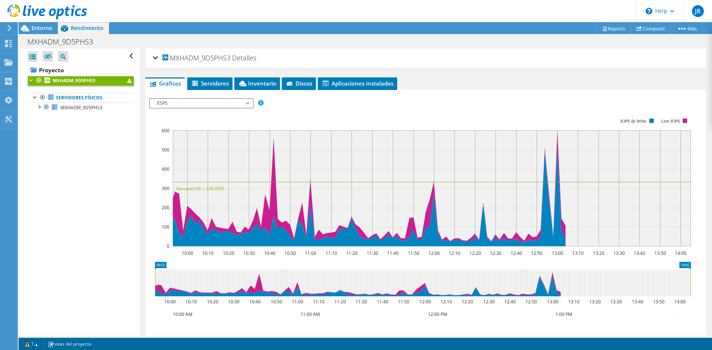
click at [202, 53] on h2 "MXHADM_9D5PHS3 [GEOGRAPHIC_DATA]" at bounding box center [204, 57] width 103 height 15
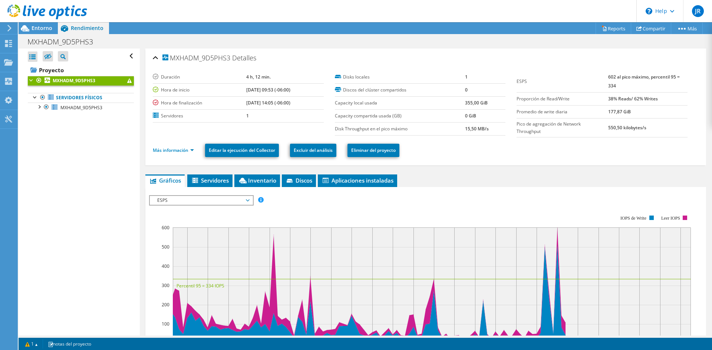
click at [38, 32] on div "Entorno" at bounding box center [38, 28] width 39 height 12
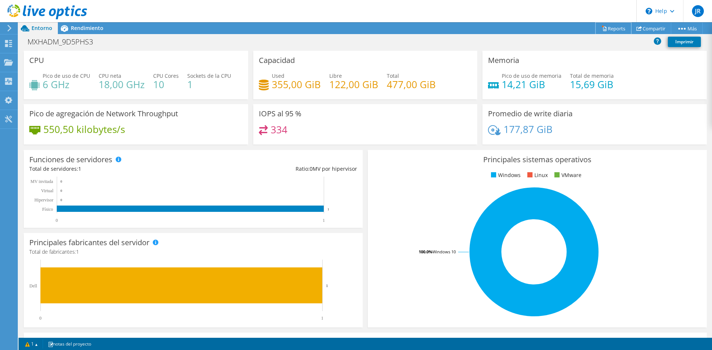
click at [611, 24] on link "Reports" at bounding box center [613, 28] width 36 height 11
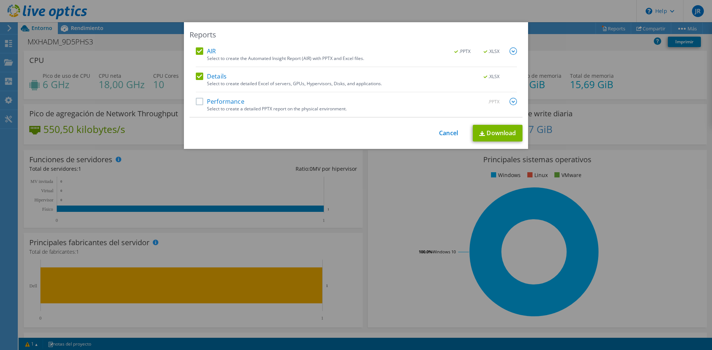
click at [223, 54] on div "AIR .PPTX .XLSX" at bounding box center [356, 51] width 321 height 9
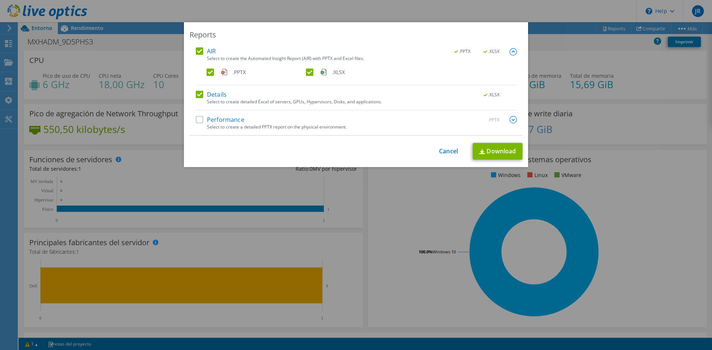
click at [207, 77] on div ".PPTX .XLSX" at bounding box center [362, 74] width 310 height 11
click at [198, 52] on label "AIR" at bounding box center [206, 50] width 20 height 7
click at [0, 0] on input "AIR" at bounding box center [0, 0] width 0 height 0
click at [198, 95] on label "Details" at bounding box center [211, 94] width 31 height 7
click at [0, 0] on input "Details" at bounding box center [0, 0] width 0 height 0
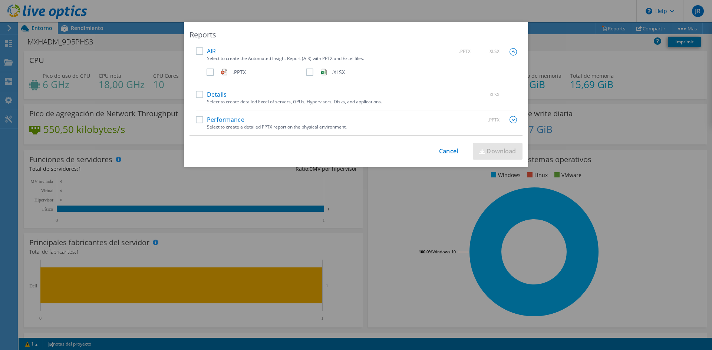
click at [198, 95] on label "Details" at bounding box center [211, 94] width 31 height 7
click at [0, 0] on input "Details" at bounding box center [0, 0] width 0 height 0
click at [196, 118] on label "Performance" at bounding box center [220, 119] width 49 height 7
click at [0, 0] on input "Performance" at bounding box center [0, 0] width 0 height 0
click at [511, 118] on img at bounding box center [512, 119] width 7 height 7
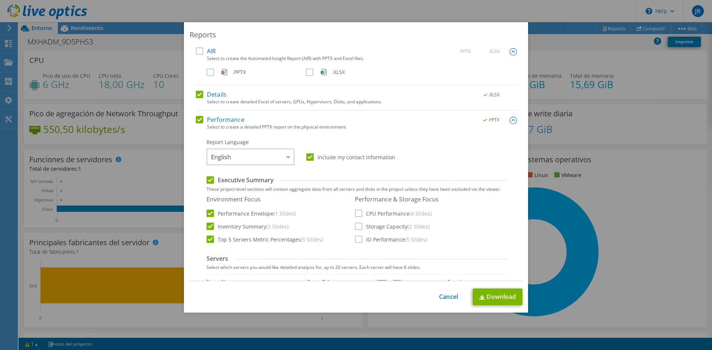
click at [483, 116] on div ".PPTX" at bounding box center [495, 120] width 43 height 8
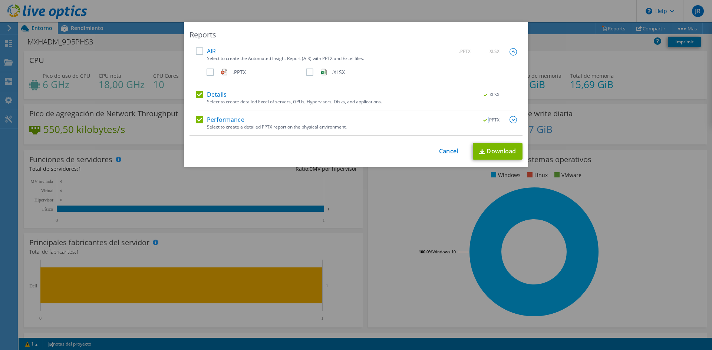
click at [483, 116] on div ".PPTX" at bounding box center [495, 120] width 43 height 8
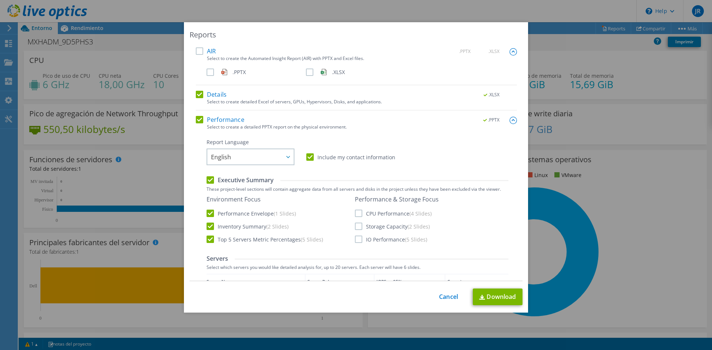
click at [245, 156] on span "English" at bounding box center [252, 156] width 83 height 15
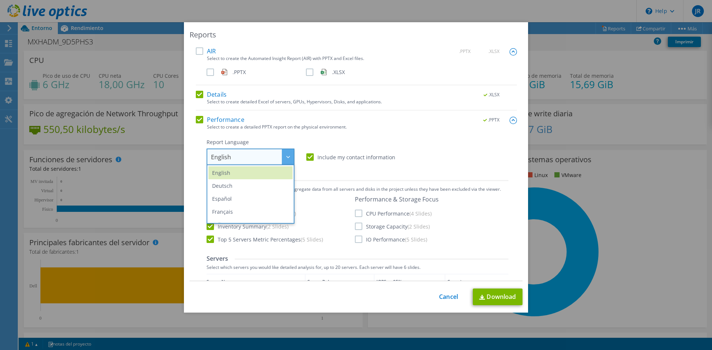
click at [222, 198] on li "Español" at bounding box center [250, 198] width 84 height 13
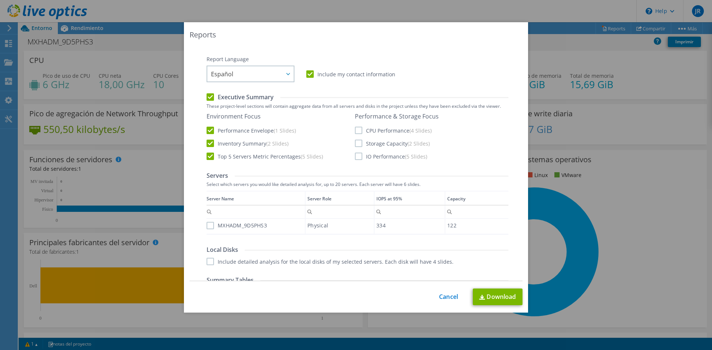
scroll to position [111, 0]
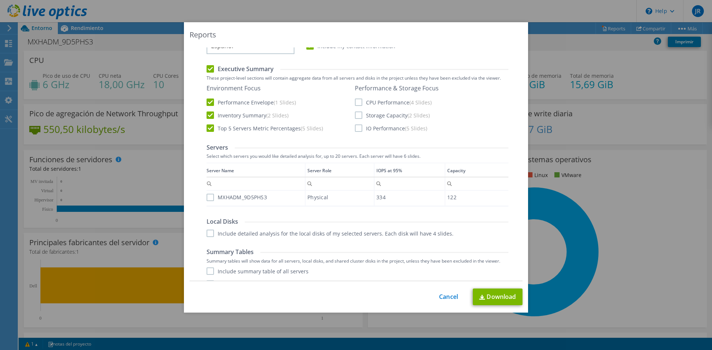
click at [359, 104] on label "CPU Performance (4 Slides)" at bounding box center [393, 102] width 77 height 7
click at [0, 0] on input "CPU Performance (4 Slides)" at bounding box center [0, 0] width 0 height 0
click at [355, 119] on label "Storage Capacity (2 Slides)" at bounding box center [392, 115] width 75 height 7
click at [0, 0] on input "Storage Capacity (2 Slides)" at bounding box center [0, 0] width 0 height 0
click at [355, 127] on label "IO Performance (5 Slides)" at bounding box center [391, 128] width 72 height 7
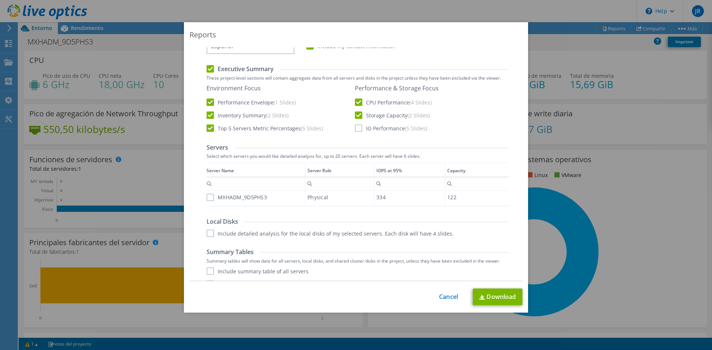
click at [0, 0] on input "IO Performance (5 Slides)" at bounding box center [0, 0] width 0 height 0
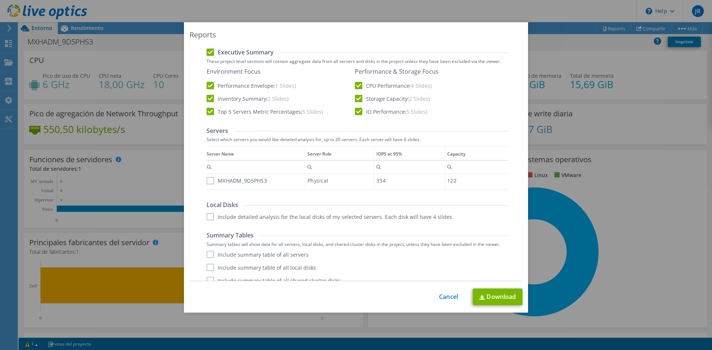
scroll to position [137, 0]
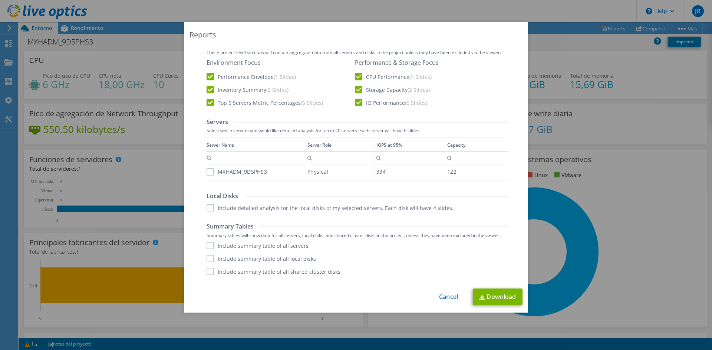
click at [208, 212] on div "Report Language English Deutsch Español Français Italiano Polski Português Русс…" at bounding box center [358, 139] width 302 height 274
click at [244, 251] on div "Include summary table of all servers Include summary table of all local disks I…" at bounding box center [358, 258] width 302 height 33
click at [257, 244] on label "Include summary table of all servers" at bounding box center [258, 245] width 102 height 7
click at [0, 0] on input "Include summary table of all servers" at bounding box center [0, 0] width 0 height 0
click at [253, 253] on div "Include summary table of all servers Include summary table of all local disks I…" at bounding box center [358, 258] width 302 height 33
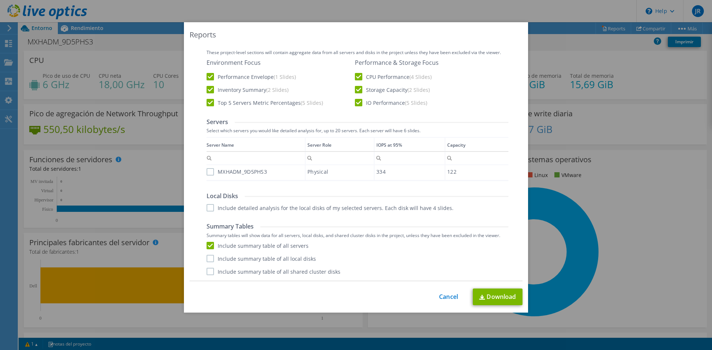
click at [247, 268] on label "Include summary table of all shared cluster disks" at bounding box center [274, 271] width 134 height 7
click at [0, 0] on input "Include summary table of all shared cluster disks" at bounding box center [0, 0] width 0 height 0
click at [249, 255] on label "Include summary table of all local disks" at bounding box center [261, 258] width 109 height 7
click at [0, 0] on input "Include summary table of all local disks" at bounding box center [0, 0] width 0 height 0
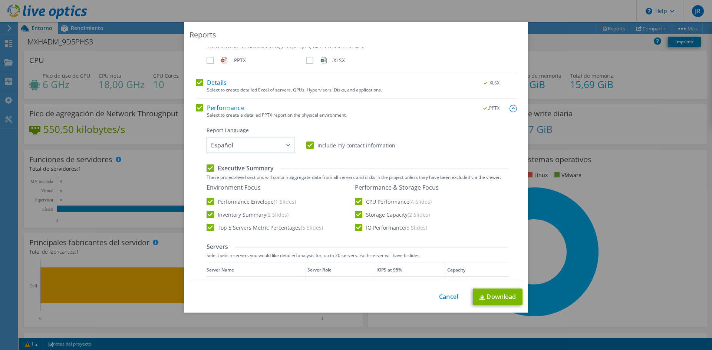
scroll to position [0, 0]
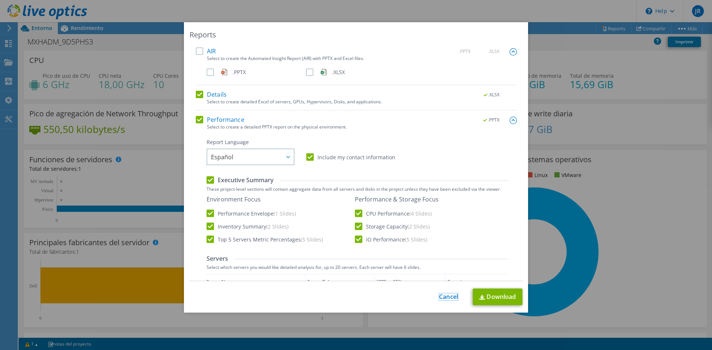
click at [449, 297] on link "Cancel" at bounding box center [448, 297] width 19 height 7
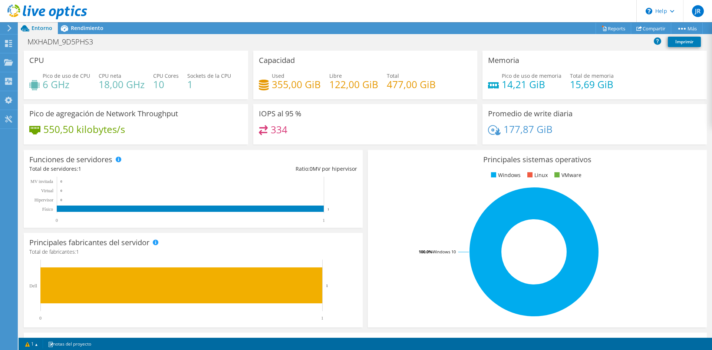
scroll to position [145, 0]
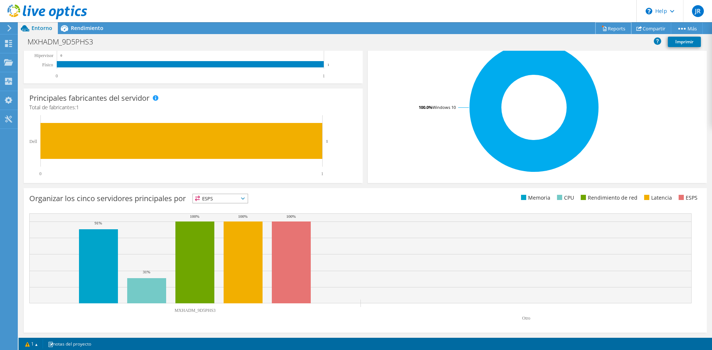
click at [612, 25] on link "Reports" at bounding box center [613, 28] width 36 height 11
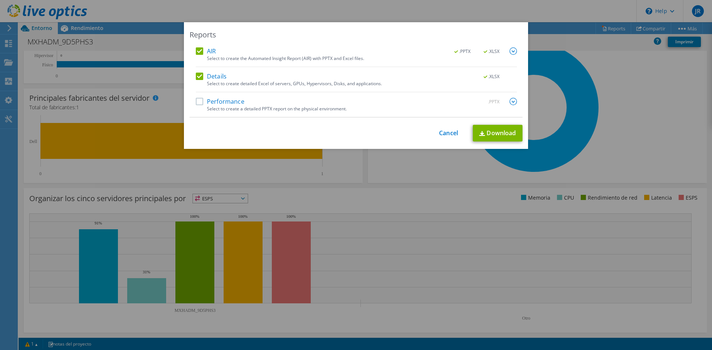
click at [211, 100] on label "Performance" at bounding box center [220, 101] width 49 height 7
click at [0, 0] on input "Performance" at bounding box center [0, 0] width 0 height 0
click at [511, 52] on img at bounding box center [512, 50] width 7 height 7
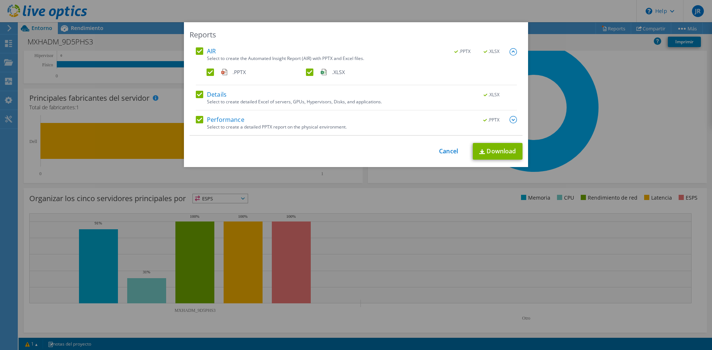
click at [306, 71] on label ".XLSX" at bounding box center [355, 72] width 98 height 7
click at [0, 0] on input ".XLSX" at bounding box center [0, 0] width 0 height 0
click at [198, 102] on div "Details .XLSX Select to create detailed Excel of servers, GPUs, Hypervisors, Di…" at bounding box center [356, 101] width 321 height 20
click at [198, 97] on label "Details" at bounding box center [211, 94] width 31 height 7
click at [0, 0] on input "Details" at bounding box center [0, 0] width 0 height 0
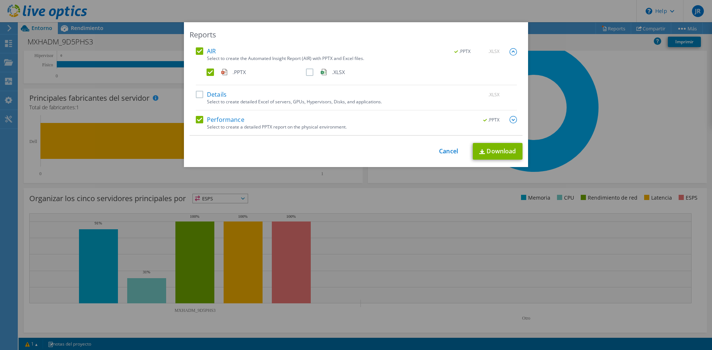
click at [200, 118] on label "Performance" at bounding box center [220, 119] width 49 height 7
click at [0, 0] on input "Performance" at bounding box center [0, 0] width 0 height 0
click at [440, 63] on div "AIR .PPTX .XLSX Select to create the Automated Insight Report (AIR) with PPTX a…" at bounding box center [356, 66] width 321 height 38
click at [496, 55] on div ".PPTX .XLSX" at bounding box center [481, 51] width 72 height 8
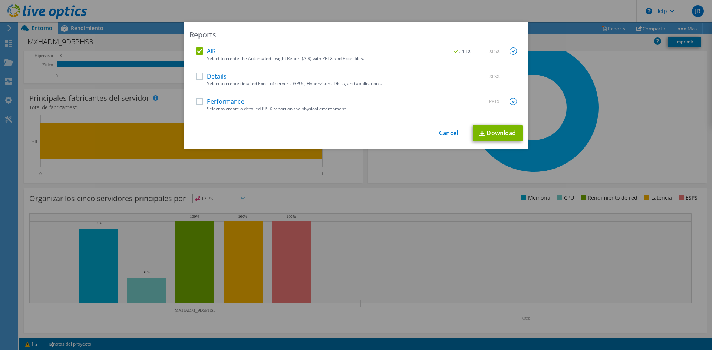
click at [500, 52] on span ".XLSX" at bounding box center [492, 51] width 28 height 5
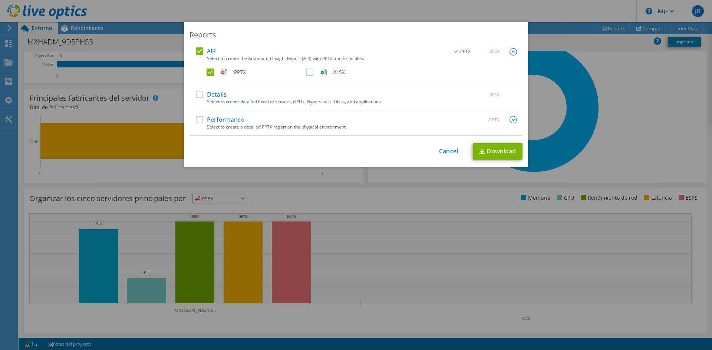
click at [306, 73] on label ".XLSX" at bounding box center [355, 72] width 98 height 7
click at [0, 0] on input ".XLSX" at bounding box center [0, 0] width 0 height 0
click at [306, 73] on label ".XLSX" at bounding box center [355, 72] width 98 height 7
click at [0, 0] on input ".XLSX" at bounding box center [0, 0] width 0 height 0
click at [209, 69] on label ".PPTX" at bounding box center [256, 72] width 98 height 7
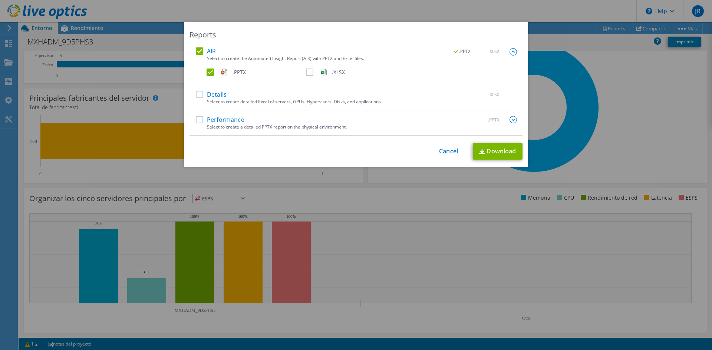
click at [0, 0] on input ".PPTX" at bounding box center [0, 0] width 0 height 0
click at [498, 153] on div "This process may take a while, please wait... Cancel Download" at bounding box center [355, 151] width 333 height 17
click at [509, 55] on img at bounding box center [512, 51] width 7 height 7
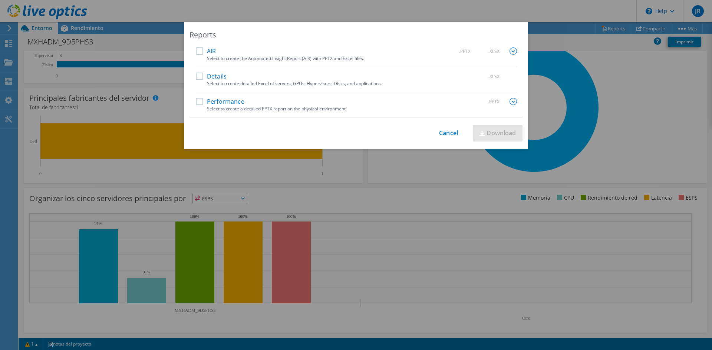
click at [549, 19] on div "Reports AIR .PPTX .XLSX Select to create the Automated Insight Report (AIR) wit…" at bounding box center [356, 175] width 712 height 350
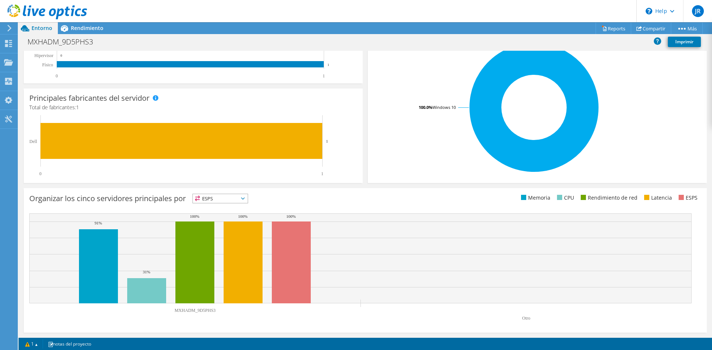
click at [90, 29] on span "Rendimiento" at bounding box center [87, 27] width 33 height 7
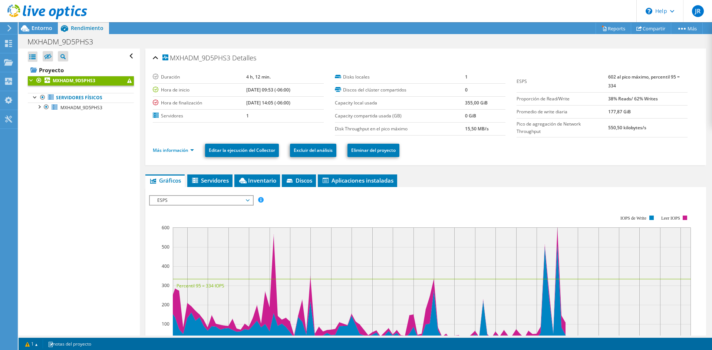
click at [606, 22] on header "JR Usuario final [PERSON_NAME] [EMAIL_ADDRESS][DOMAIN_NAME] HEB My Profile Log …" at bounding box center [356, 11] width 712 height 22
click at [346, 350] on section "Warnings El proyecto contiene uno o más CR que no han finalizado de la forma pr…" at bounding box center [365, 344] width 693 height 12
